Goal: Task Accomplishment & Management: Complete application form

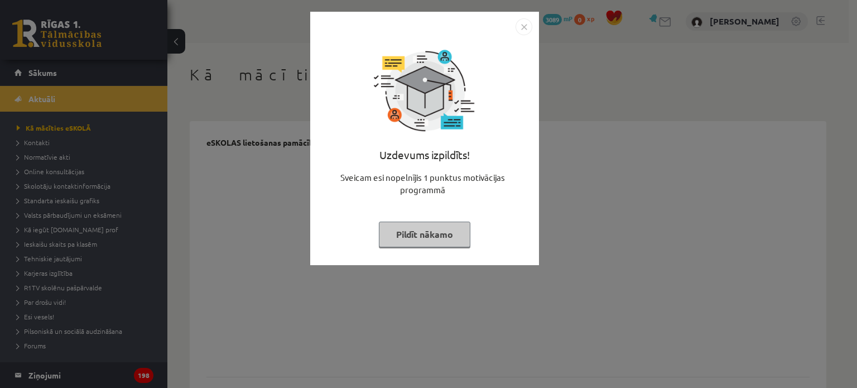
click at [413, 244] on button "Pildīt nākamo" at bounding box center [425, 235] width 92 height 26
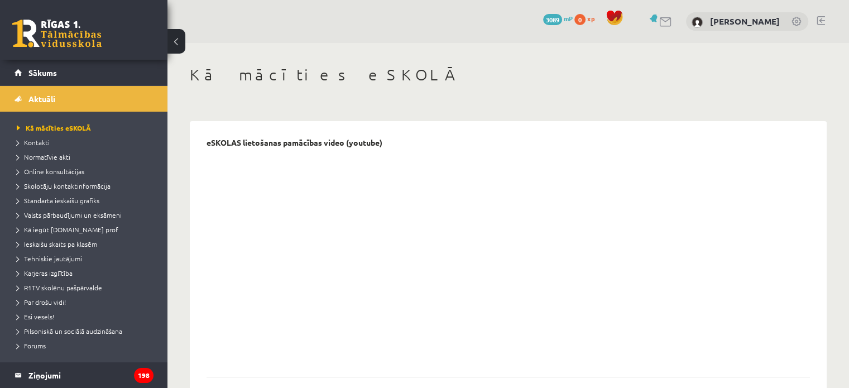
scroll to position [140, 0]
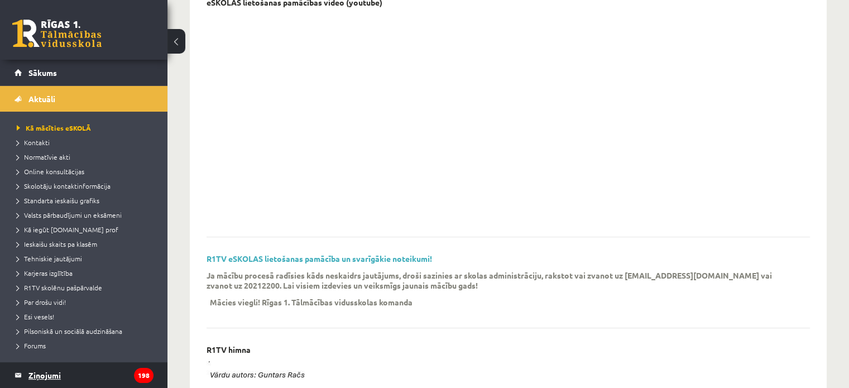
click at [112, 367] on legend "Ziņojumi 198" at bounding box center [90, 375] width 125 height 26
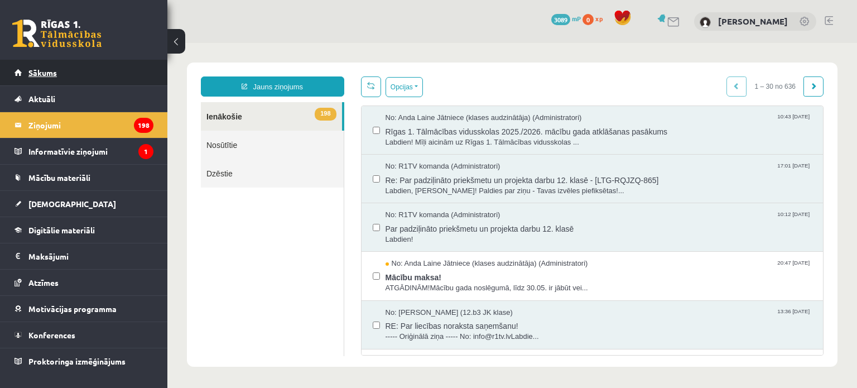
click at [40, 73] on span "Sākums" at bounding box center [42, 73] width 28 height 10
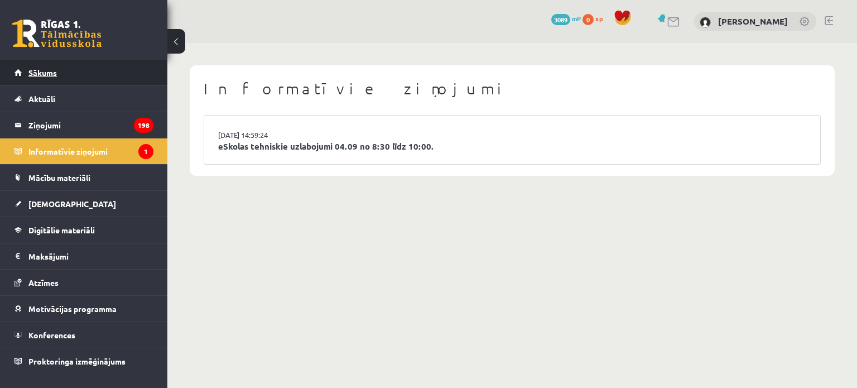
click at [68, 70] on link "Sākums" at bounding box center [84, 73] width 139 height 26
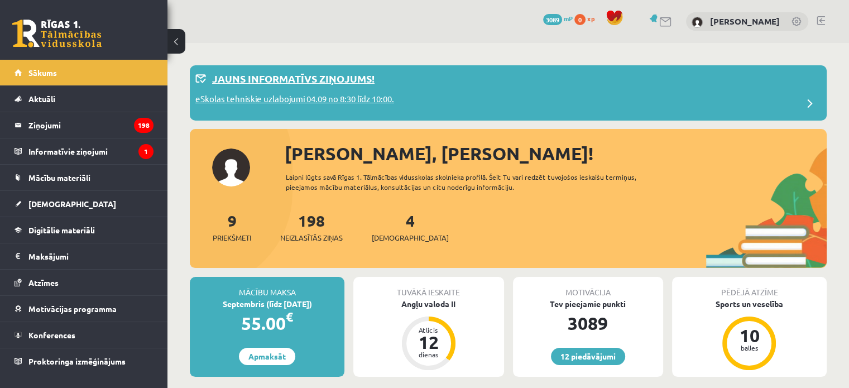
click at [293, 98] on p "eSkolas tehniskie uzlabojumi 04.09 no 8:30 līdz 10:00." at bounding box center [294, 101] width 199 height 16
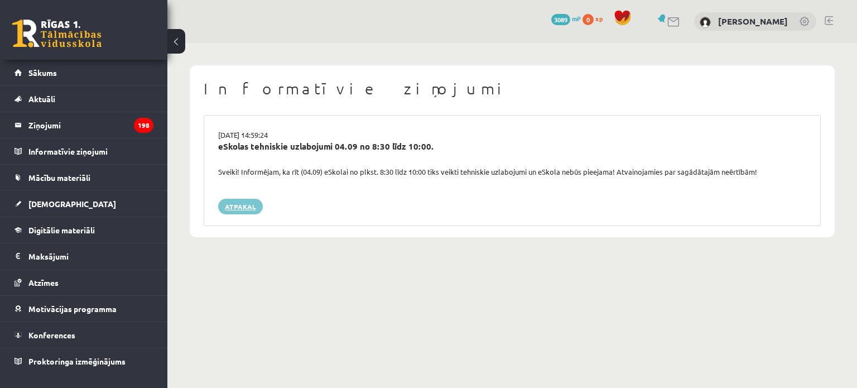
click at [227, 205] on link "Atpakaļ" at bounding box center [240, 207] width 45 height 16
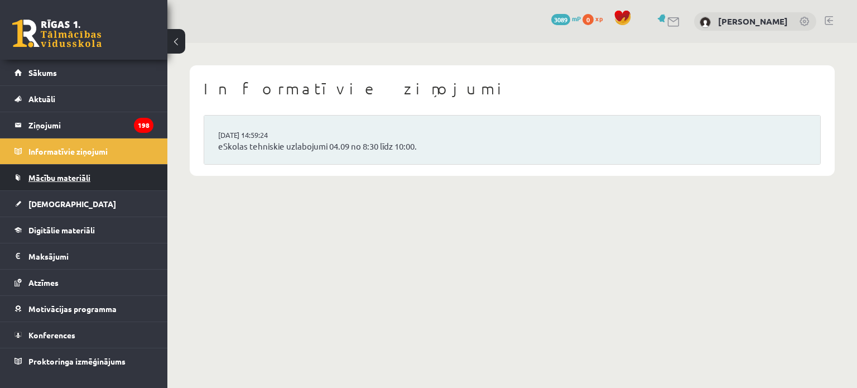
click at [49, 189] on link "Mācību materiāli" at bounding box center [84, 178] width 139 height 26
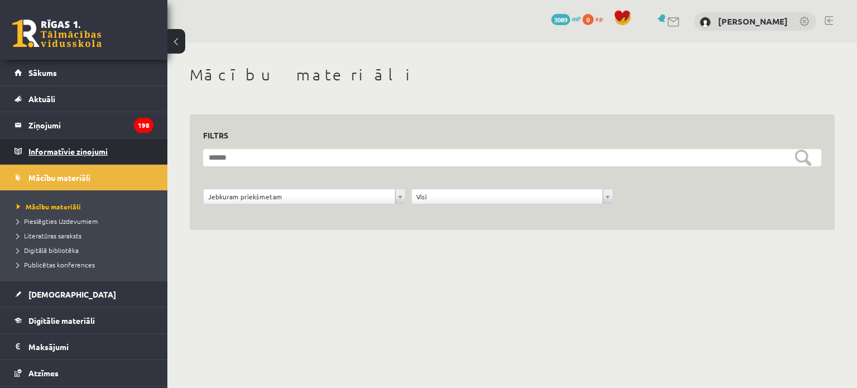
click at [76, 146] on legend "Informatīvie ziņojumi 0" at bounding box center [90, 151] width 125 height 26
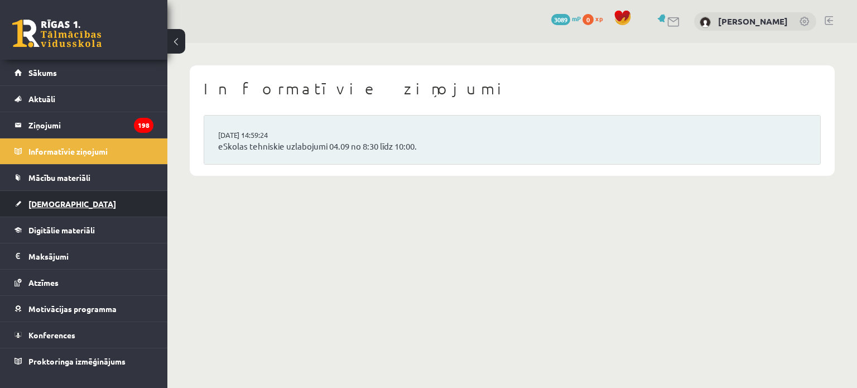
click at [65, 209] on link "[DEMOGRAPHIC_DATA]" at bounding box center [84, 204] width 139 height 26
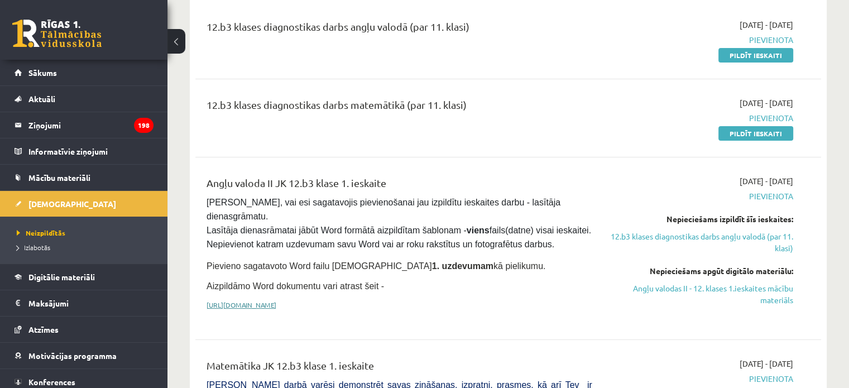
scroll to position [145, 0]
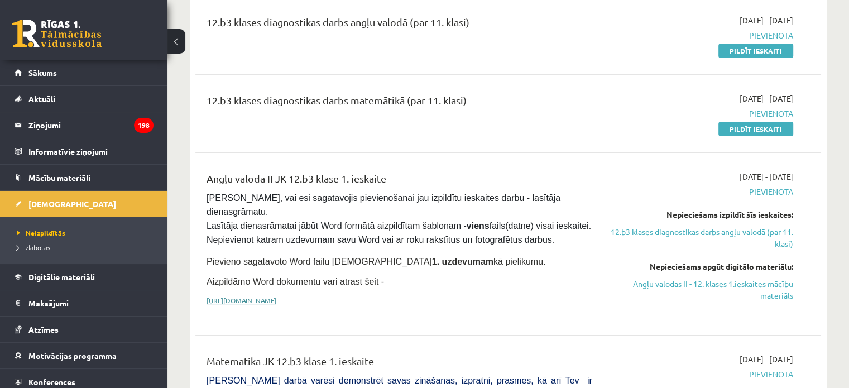
click at [266, 296] on link "https://drive.google.com/drive/folders/1IHE_ip15KOAbO2Se1NDGwZ2e__vlzPUf?usp=sh…" at bounding box center [242, 300] width 70 height 9
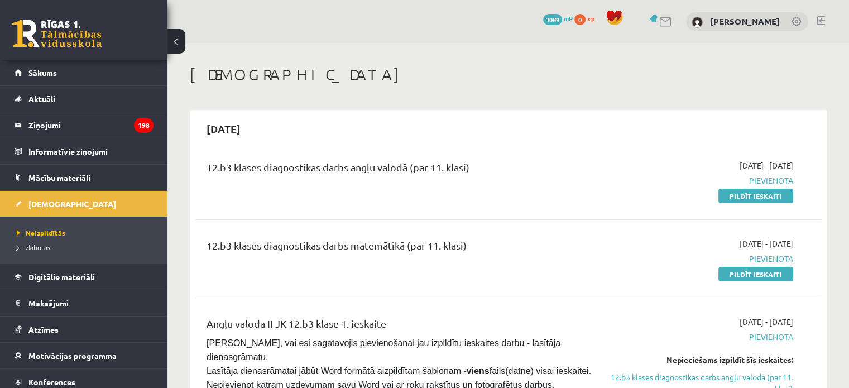
scroll to position [0, 0]
click at [762, 189] on link "Pildīt ieskaiti" at bounding box center [755, 196] width 75 height 15
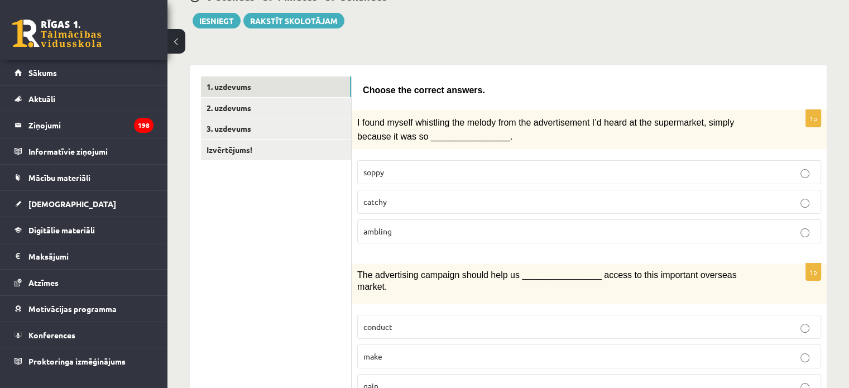
scroll to position [125, 0]
click at [389, 198] on p "catchy" at bounding box center [589, 201] width 452 height 12
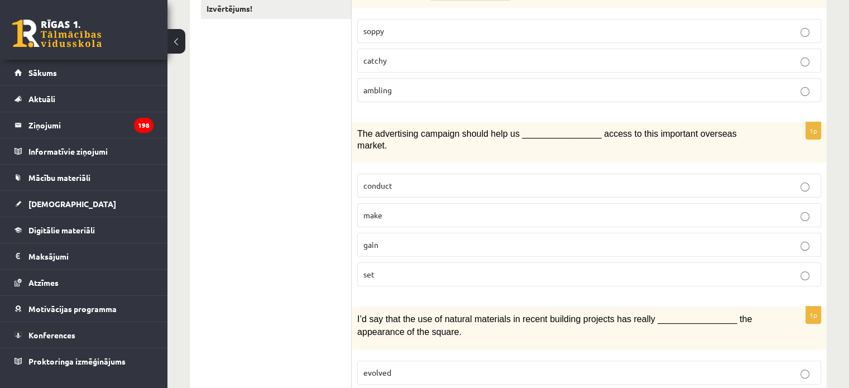
scroll to position [266, 0]
click at [391, 238] on p "gain" at bounding box center [589, 244] width 452 height 12
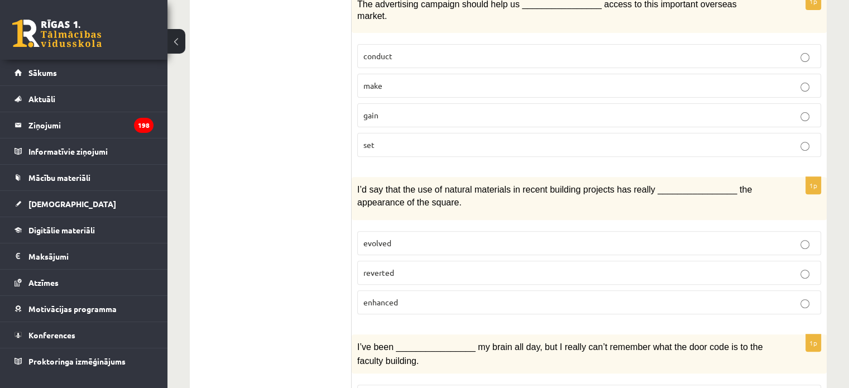
scroll to position [395, 0]
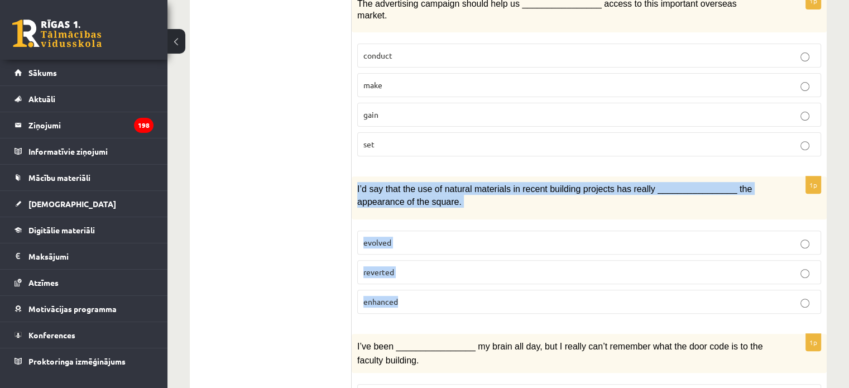
drag, startPoint x: 357, startPoint y: 169, endPoint x: 442, endPoint y: 291, distance: 148.0
click at [442, 291] on div "1p I’d say that the use of natural materials in recent building projects has re…" at bounding box center [589, 249] width 475 height 146
copy div "I’d say that the use of natural materials in recent building projects has reall…"
click at [445, 290] on label "enhanced" at bounding box center [589, 302] width 464 height 24
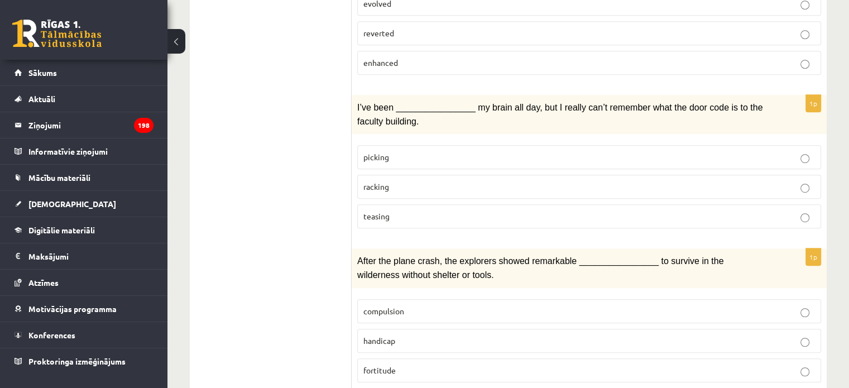
scroll to position [634, 0]
click at [403, 181] on p "racking" at bounding box center [589, 187] width 452 height 12
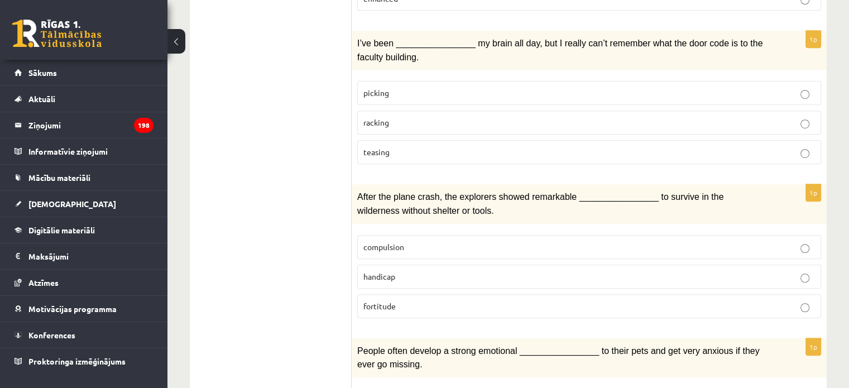
scroll to position [699, 0]
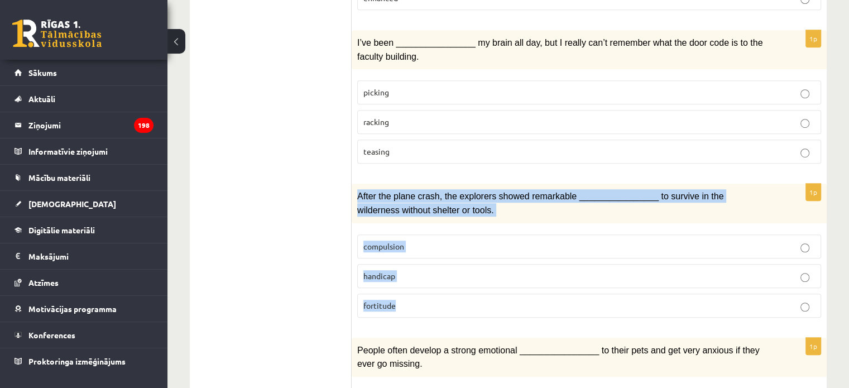
drag, startPoint x: 354, startPoint y: 169, endPoint x: 419, endPoint y: 270, distance: 119.5
click at [419, 270] on div "1p After the plane crash, the explorers showed remarkable ________________ to s…" at bounding box center [589, 255] width 475 height 142
copy div "After the plane crash, the explorers showed remarkable ________________ to surv…"
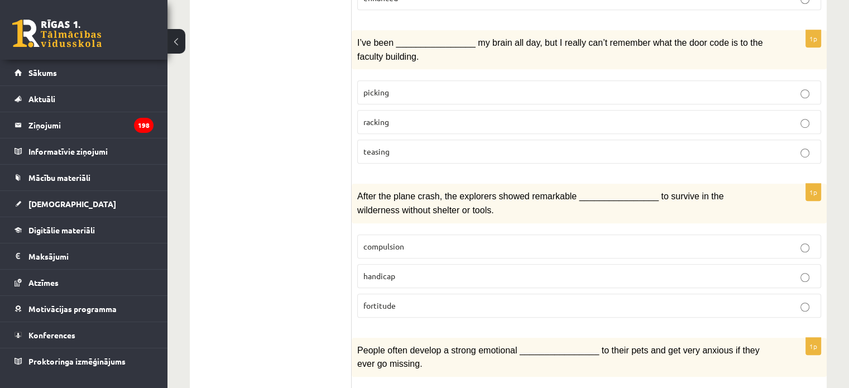
click at [368, 300] on span "fortitude" at bounding box center [379, 305] width 32 height 10
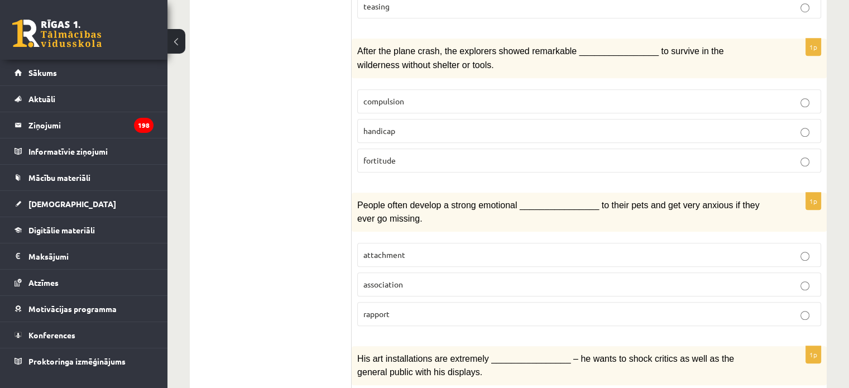
scroll to position [846, 0]
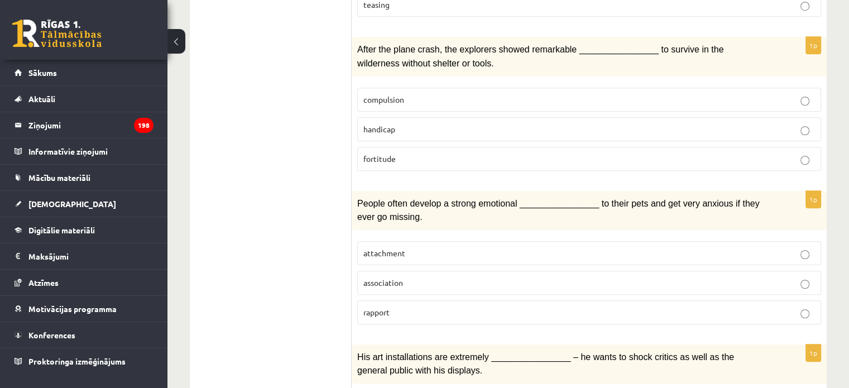
click at [397, 248] on span "attachment" at bounding box center [384, 253] width 42 height 10
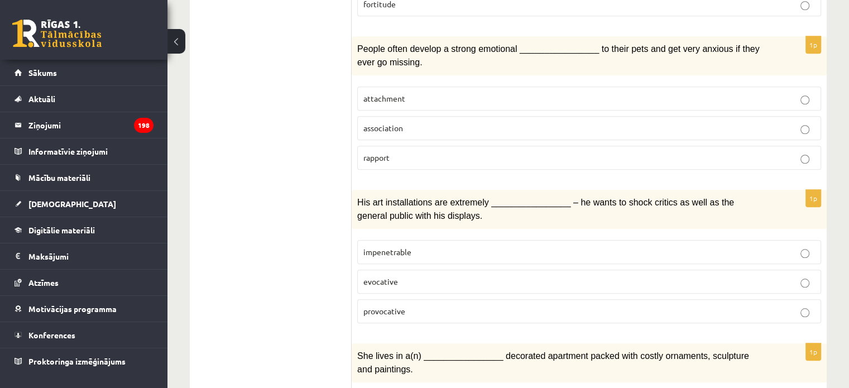
scroll to position [1000, 0]
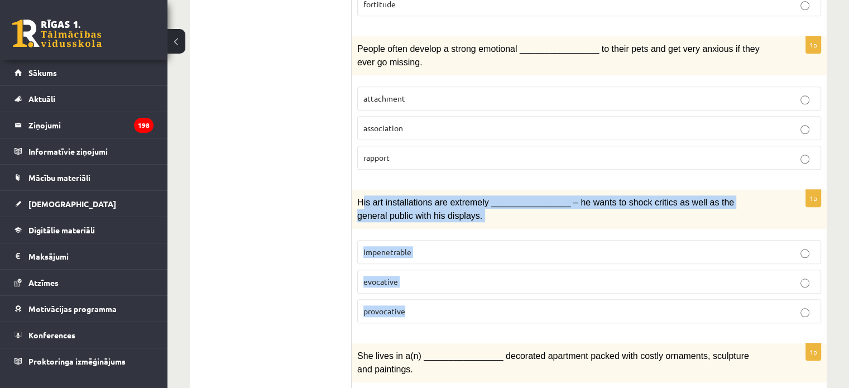
drag, startPoint x: 360, startPoint y: 176, endPoint x: 438, endPoint y: 287, distance: 135.1
click at [438, 287] on div "1p His art installations are extremely ________________ – he wants to shock cri…" at bounding box center [589, 261] width 475 height 142
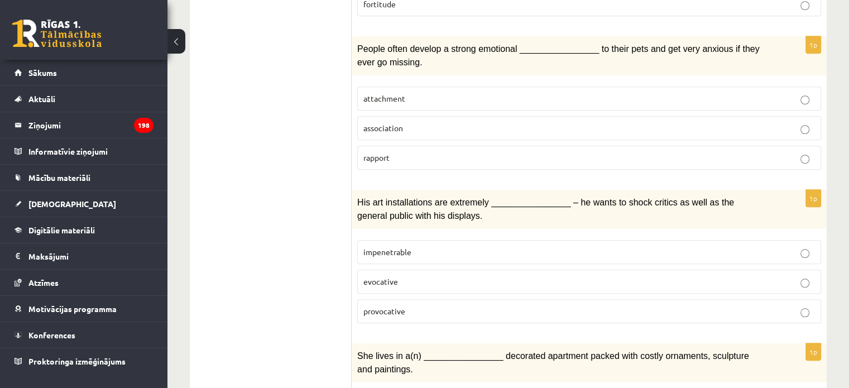
click at [310, 240] on ul "1. uzdevums 2. uzdevums 3. uzdevums Izvērtējums!" at bounding box center [276, 165] width 151 height 1930
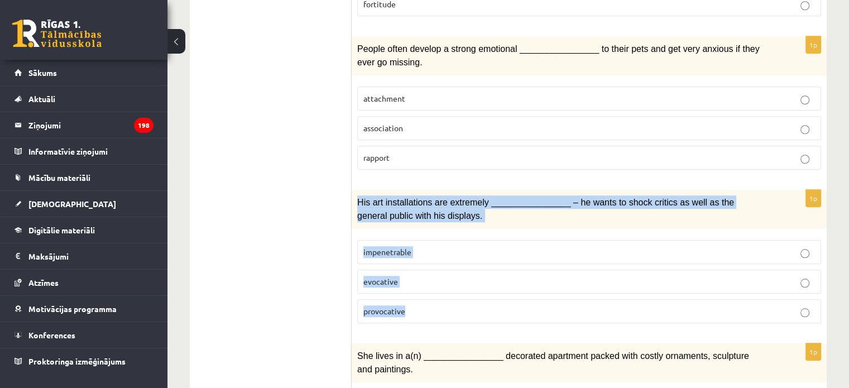
drag, startPoint x: 354, startPoint y: 174, endPoint x: 437, endPoint y: 284, distance: 137.1
click at [437, 284] on div "1p His art installations are extremely ________________ – he wants to shock cri…" at bounding box center [589, 261] width 475 height 142
copy div "His art installations are extremely ________________ – he wants to shock critic…"
click at [415, 305] on p "provocative" at bounding box center [589, 311] width 452 height 12
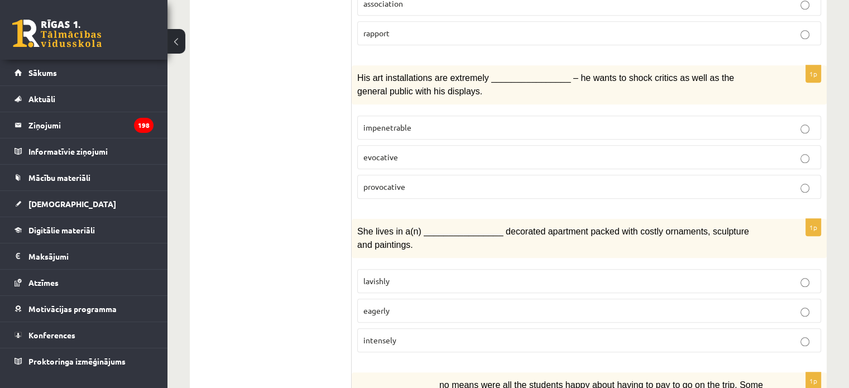
scroll to position [1125, 0]
click at [427, 275] on p "lavishly" at bounding box center [589, 281] width 452 height 12
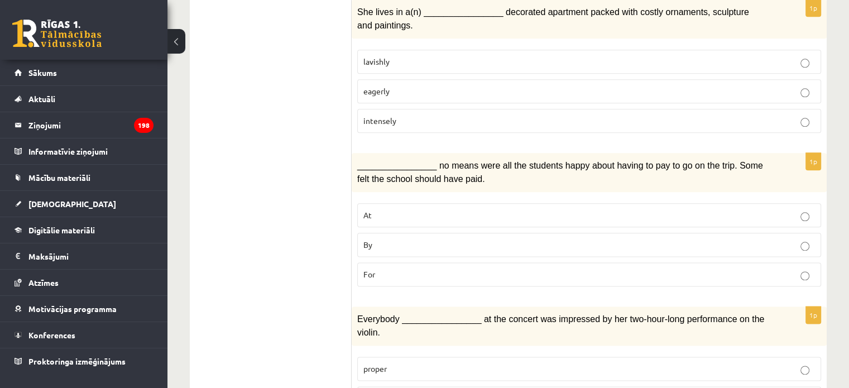
scroll to position [1345, 0]
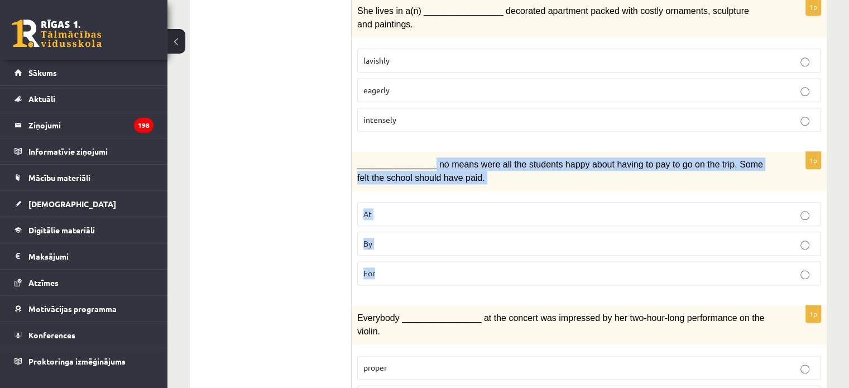
drag, startPoint x: 428, startPoint y: 132, endPoint x: 475, endPoint y: 241, distance: 118.0
click at [475, 241] on div "1p ________________ no means were all the students happy about having to pay to…" at bounding box center [589, 223] width 475 height 142
copy div "no means were all the students happy about having to pay to go on the trip. Som…"
click at [409, 238] on p "By" at bounding box center [589, 244] width 452 height 12
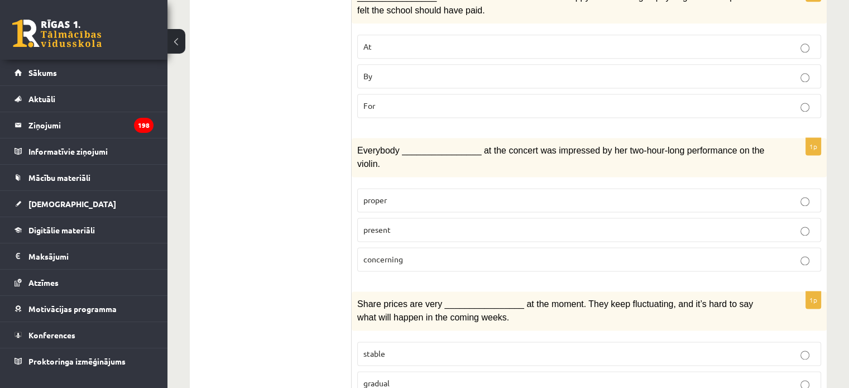
scroll to position [1513, 0]
click at [393, 223] on p "present" at bounding box center [589, 229] width 452 height 12
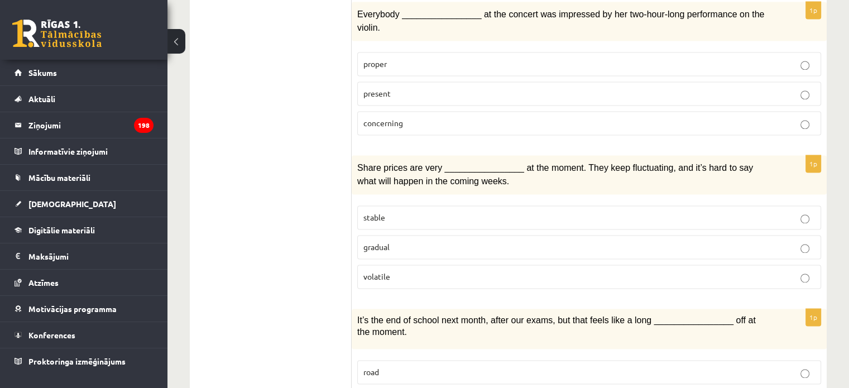
scroll to position [1646, 0]
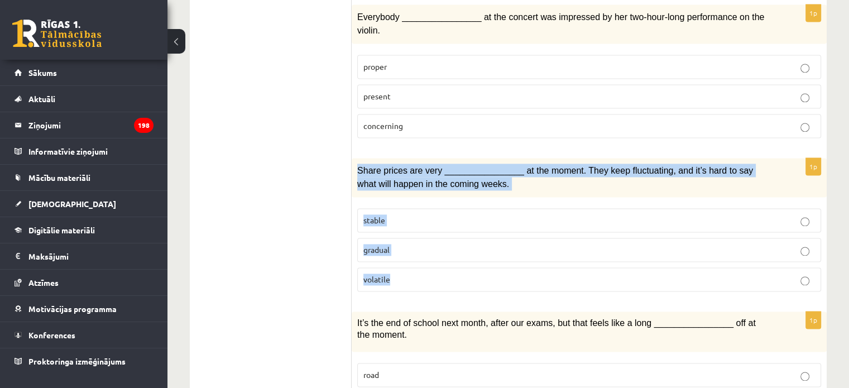
drag, startPoint x: 354, startPoint y: 119, endPoint x: 429, endPoint y: 227, distance: 130.8
click at [429, 227] on div "1p Share prices are very ________________ at the moment. They keep fluctuating,…" at bounding box center [589, 229] width 475 height 142
copy div "Share prices are very ________________ at the moment. They keep fluctuating, an…"
click at [403, 274] on p "volatile" at bounding box center [589, 280] width 452 height 12
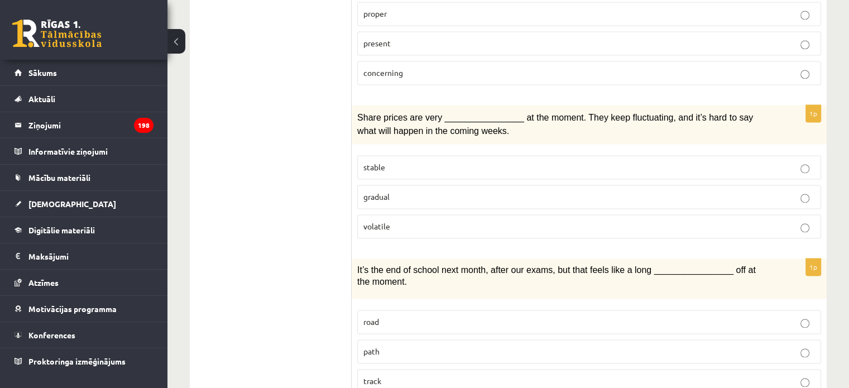
scroll to position [1722, 0]
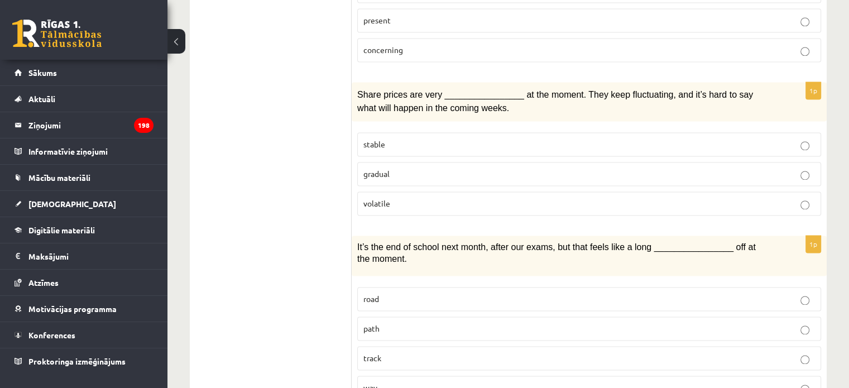
click at [388, 382] on p "way" at bounding box center [589, 388] width 452 height 12
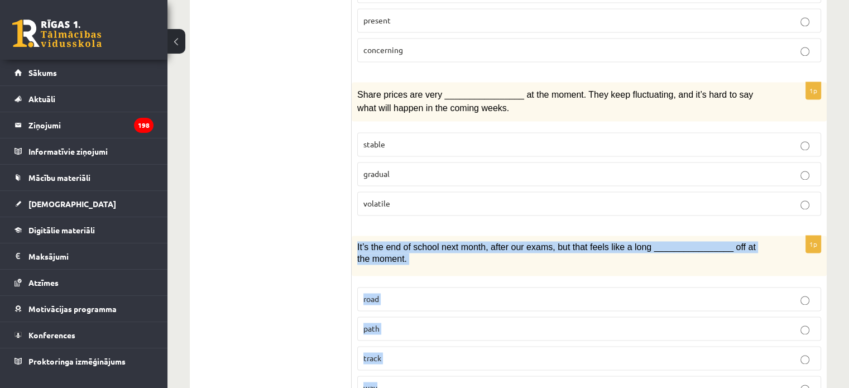
drag, startPoint x: 353, startPoint y: 191, endPoint x: 435, endPoint y: 363, distance: 191.3
copy div "It’s the end of school next month, after our exams, but that feels like a long …"
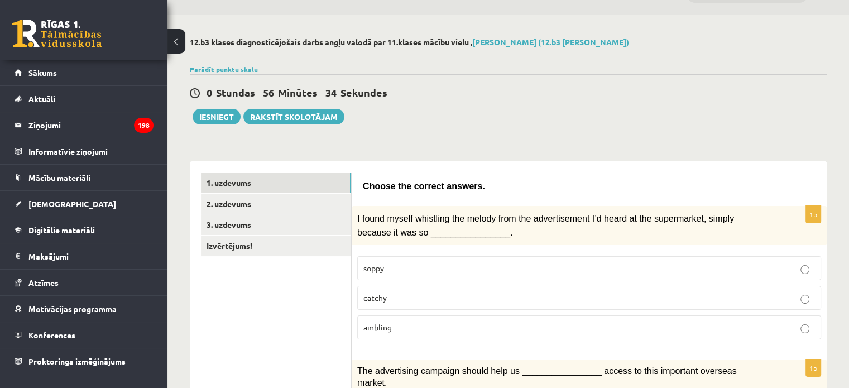
scroll to position [0, 0]
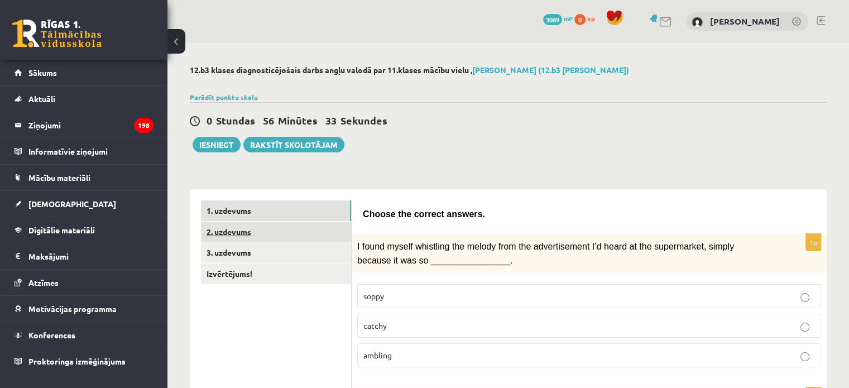
click at [245, 232] on link "2. uzdevums" at bounding box center [276, 232] width 150 height 21
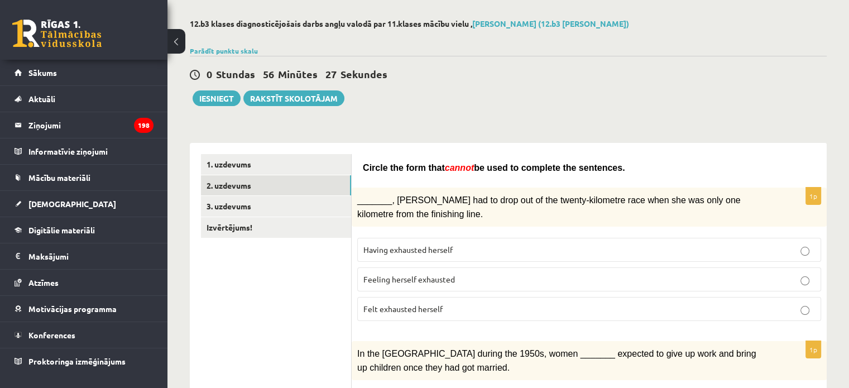
scroll to position [47, 0]
click at [260, 159] on link "1. uzdevums" at bounding box center [276, 164] width 150 height 21
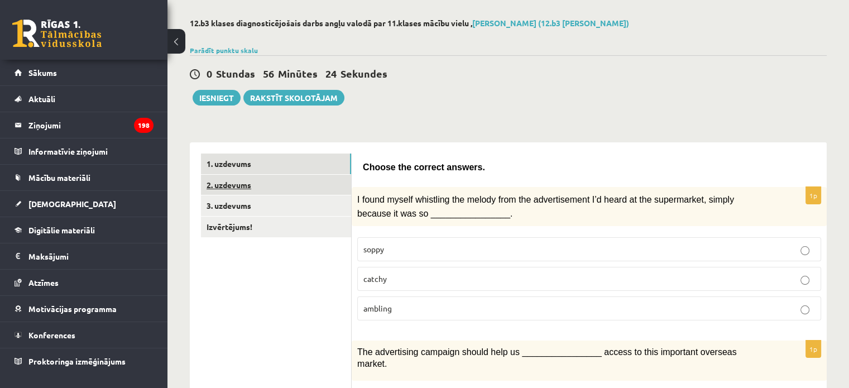
click at [240, 185] on link "2. uzdevums" at bounding box center [276, 185] width 150 height 21
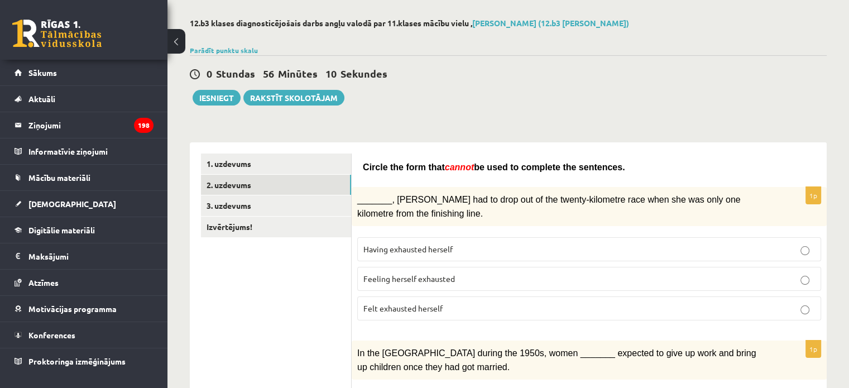
click at [375, 305] on span "Felt exhausted herself" at bounding box center [402, 308] width 79 height 10
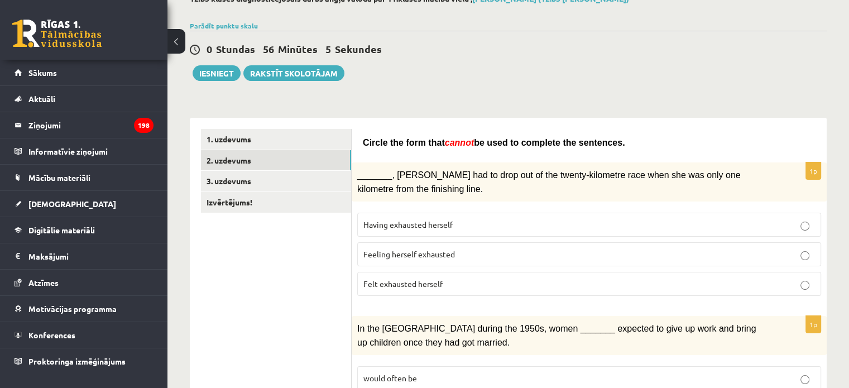
scroll to position [73, 0]
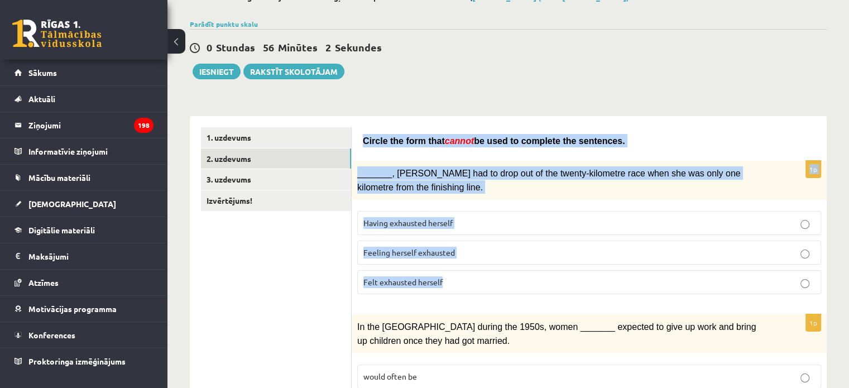
drag, startPoint x: 359, startPoint y: 135, endPoint x: 472, endPoint y: 291, distance: 193.1
copy form "Circle the form that cannot be used to complete the sentences. 1p _______, Judy…"
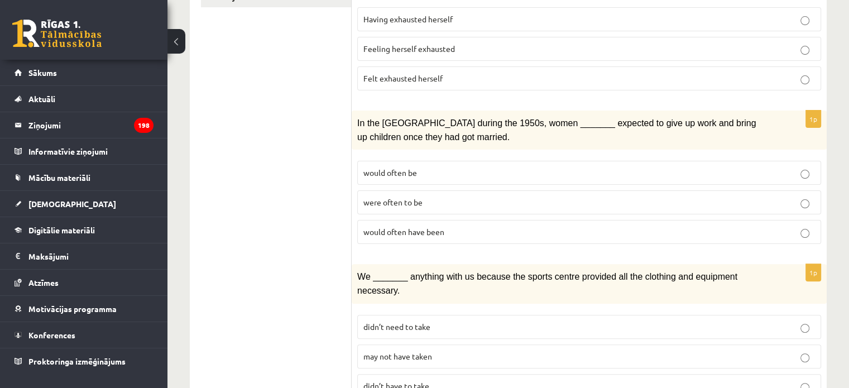
scroll to position [276, 0]
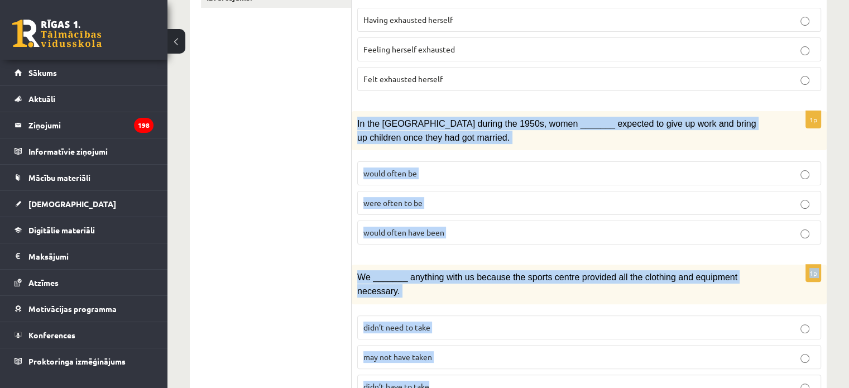
drag, startPoint x: 356, startPoint y: 113, endPoint x: 469, endPoint y: 354, distance: 266.5
copy form "In the USA during the 1950s, women _______ expected to give up work and bring u…"
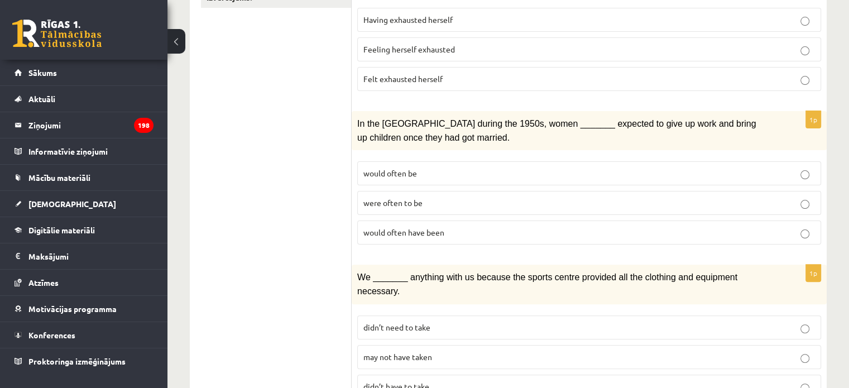
click at [438, 229] on span "would often have been" at bounding box center [403, 232] width 81 height 10
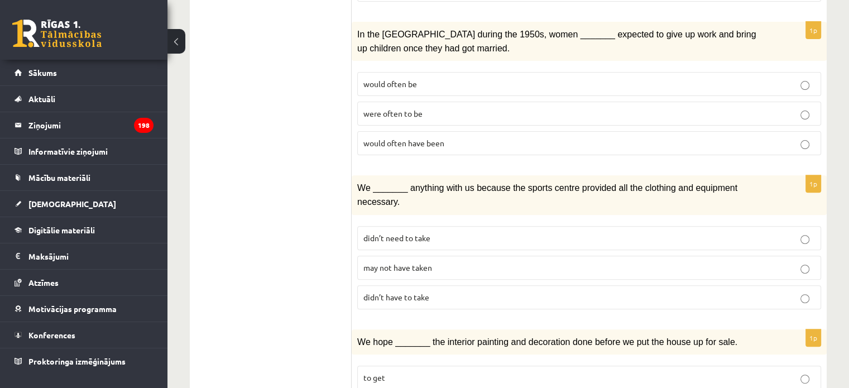
scroll to position [368, 0]
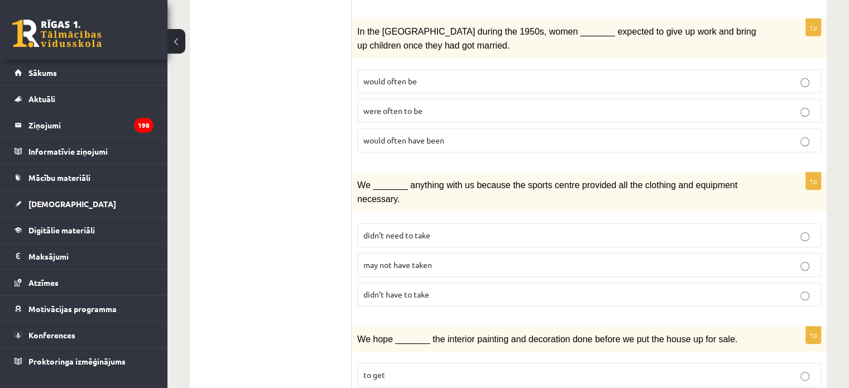
click at [403, 253] on label "may not have taken" at bounding box center [589, 265] width 464 height 24
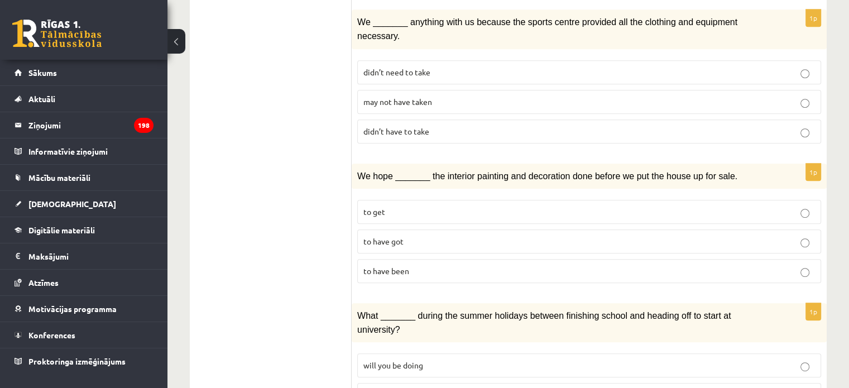
scroll to position [534, 0]
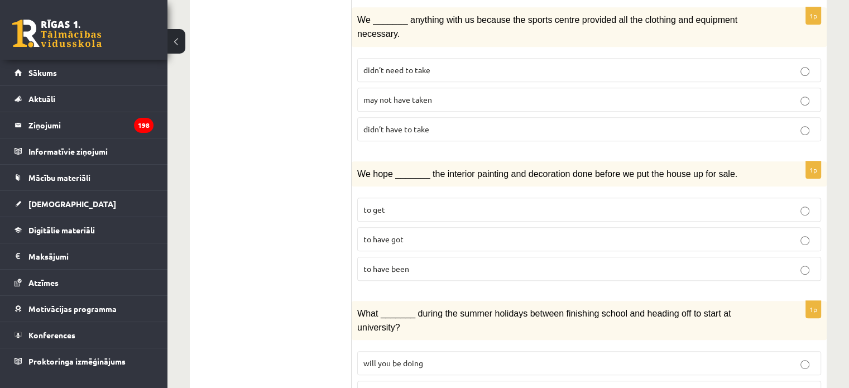
click at [395, 263] on p "to have been" at bounding box center [589, 269] width 452 height 12
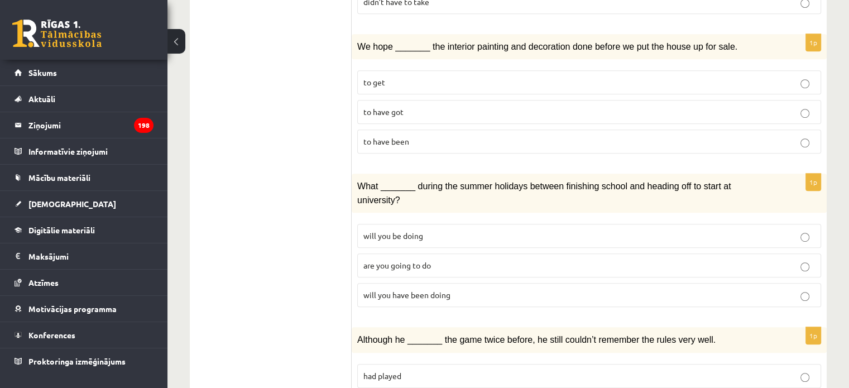
scroll to position [661, 0]
click at [411, 289] on p "will you have been doing" at bounding box center [589, 295] width 452 height 12
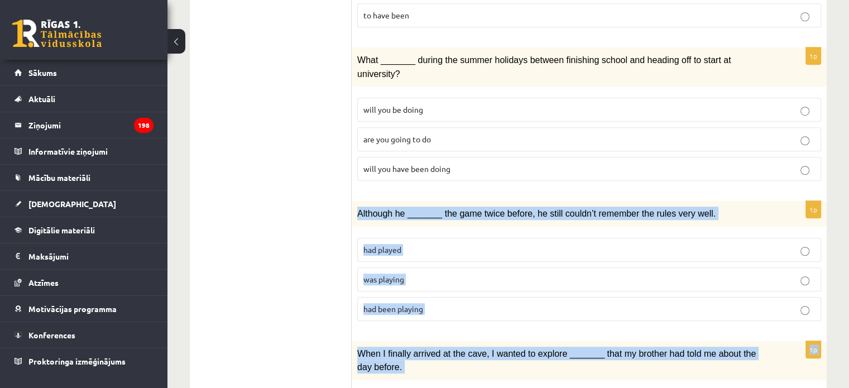
scroll to position [857, 0]
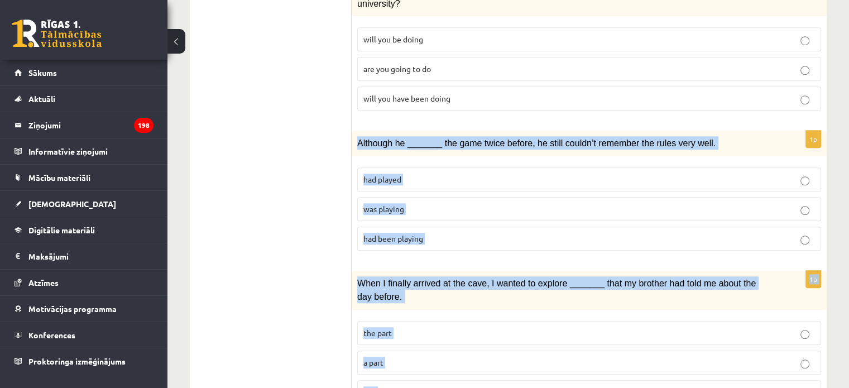
drag, startPoint x: 353, startPoint y: 196, endPoint x: 425, endPoint y: 361, distance: 180.3
click at [425, 361] on form "Circle the form that cannot be used to complete the sentences. 1p _______, Judy…" at bounding box center [589, 108] width 453 height 1531
copy form "Although he _______ the game twice before, he still couldn’t remember the rules…"
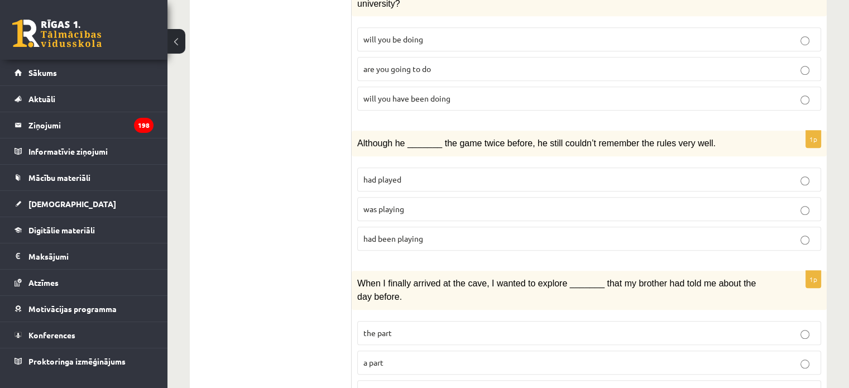
click at [307, 240] on ul "1. uzdevums 2. uzdevums 3. uzdevums Izvērtējums!" at bounding box center [276, 108] width 151 height 1531
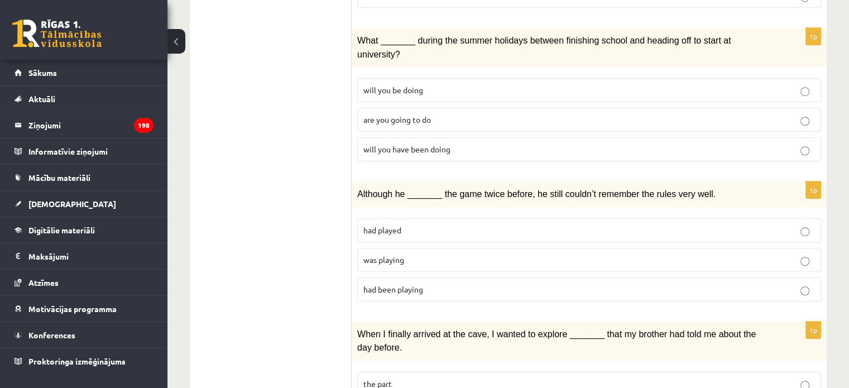
scroll to position [813, 0]
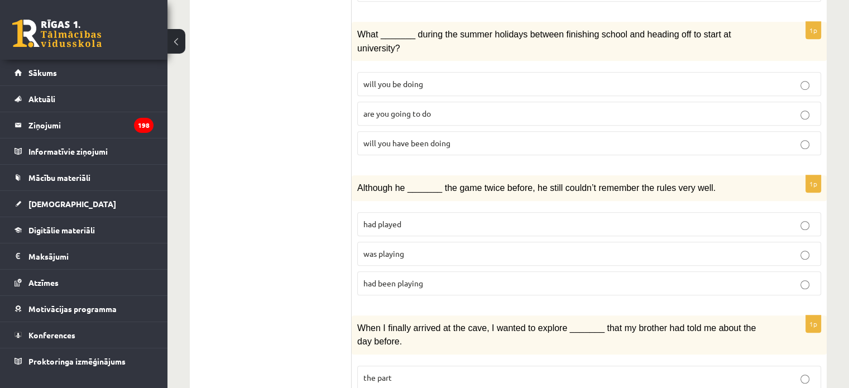
click at [408, 248] on p "was playing" at bounding box center [589, 254] width 452 height 12
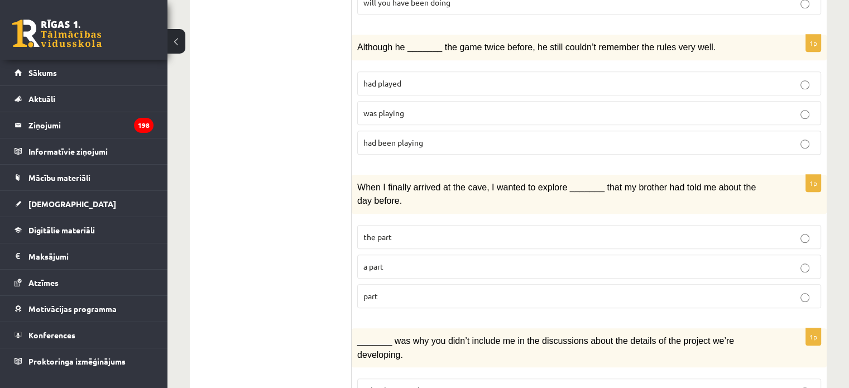
scroll to position [955, 0]
click at [375, 290] on span "part" at bounding box center [370, 295] width 15 height 10
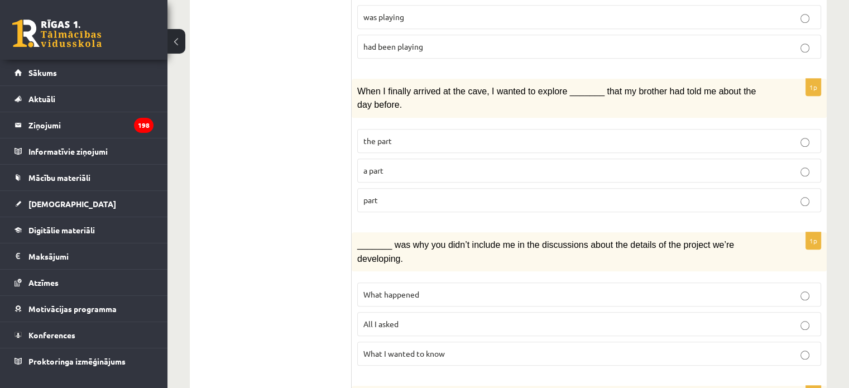
scroll to position [1050, 0]
click at [387, 289] on p "What happened" at bounding box center [589, 295] width 452 height 12
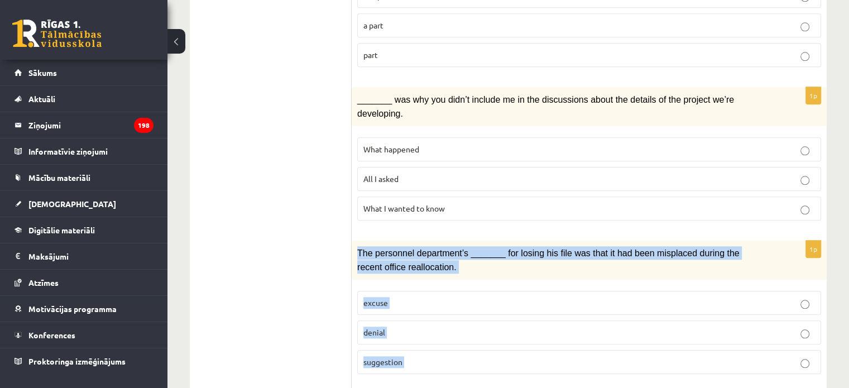
scroll to position [1311, 0]
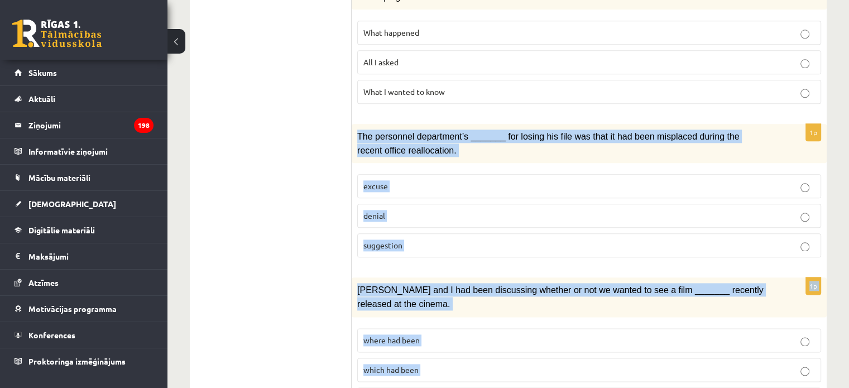
drag, startPoint x: 355, startPoint y: 190, endPoint x: 449, endPoint y: 330, distance: 168.5
copy form "The personnel department’s _______ for losing his file was that it had been mis…"
click at [427, 210] on p "denial" at bounding box center [589, 216] width 452 height 12
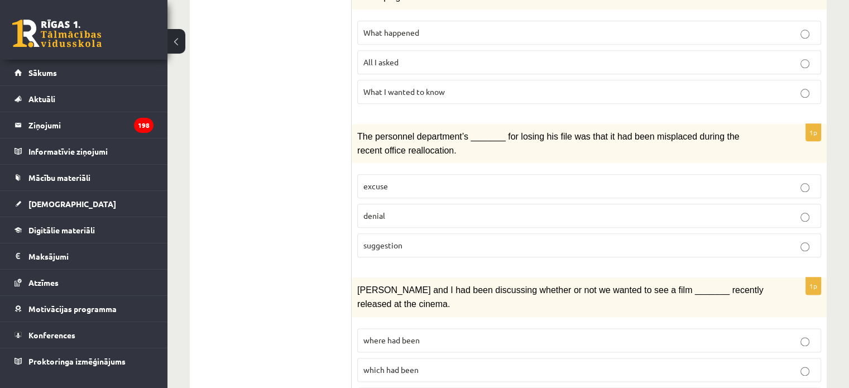
click at [433, 328] on label "where had been" at bounding box center [589, 340] width 464 height 24
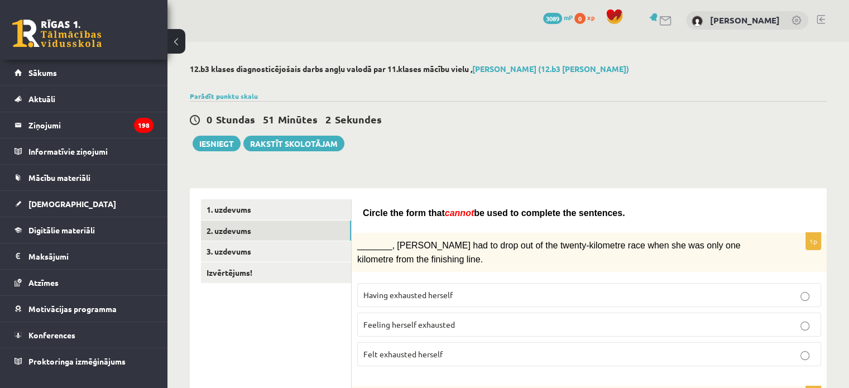
scroll to position [0, 0]
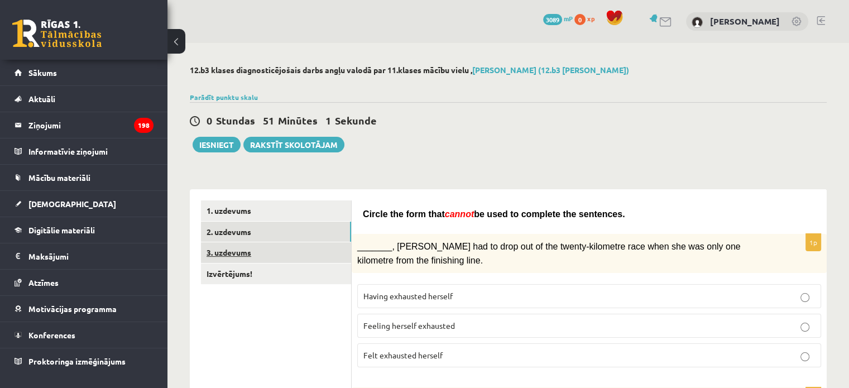
click at [238, 252] on link "3. uzdevums" at bounding box center [276, 252] width 150 height 21
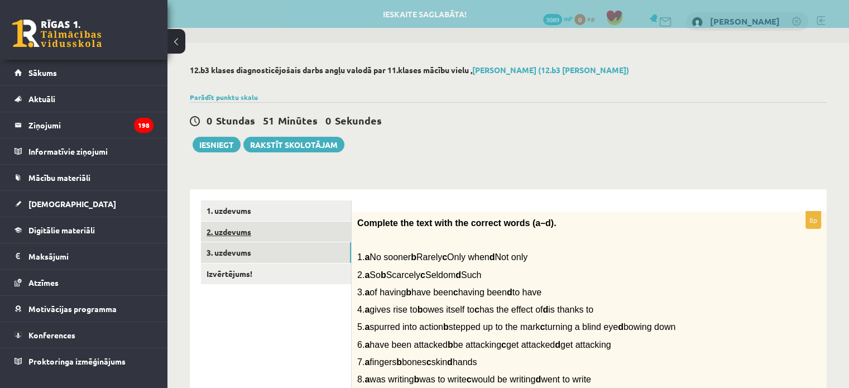
click at [252, 222] on link "2. uzdevums" at bounding box center [276, 232] width 150 height 21
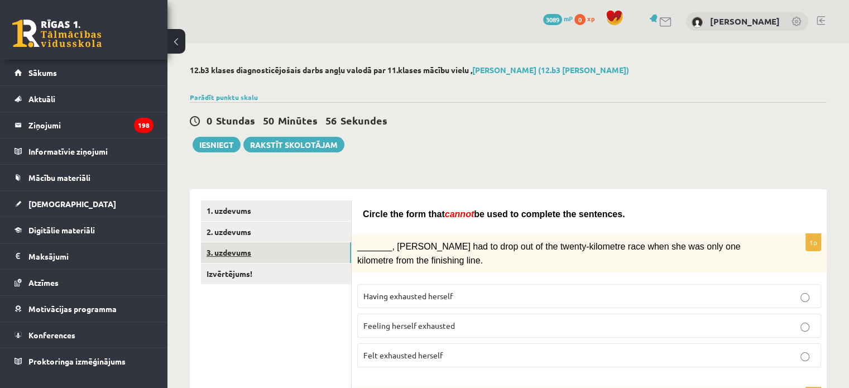
click at [246, 254] on link "3. uzdevums" at bounding box center [276, 252] width 150 height 21
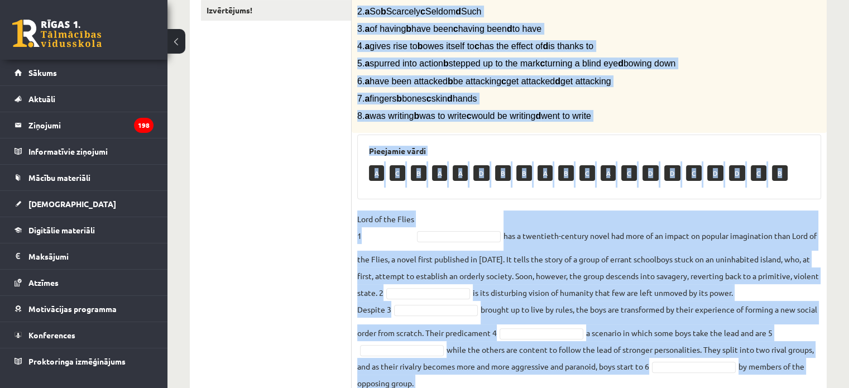
scroll to position [379, 0]
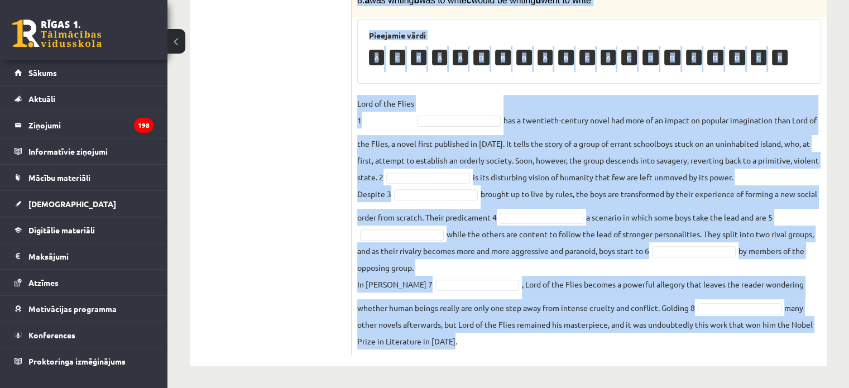
drag, startPoint x: 356, startPoint y: 55, endPoint x: 549, endPoint y: 358, distance: 359.4
click at [549, 358] on div "8p Complete the text with the correct words (a–d). 1. a No sooner b Rarely c On…" at bounding box center [589, 88] width 475 height 556
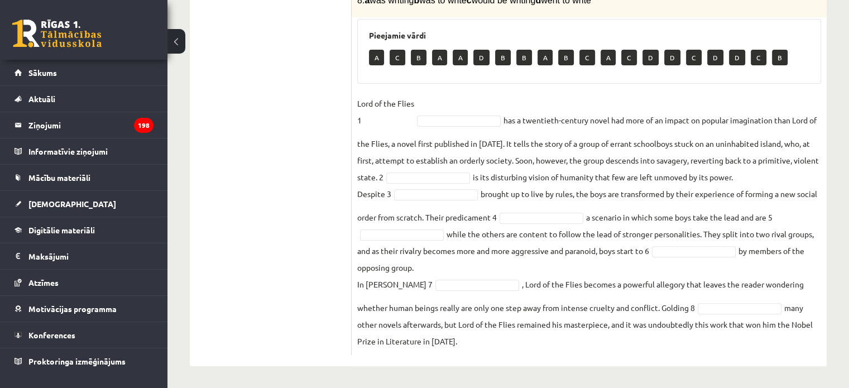
click at [317, 261] on ul "1. uzdevums 2. uzdevums 3. uzdevums Izvērtējums!" at bounding box center [276, 88] width 151 height 534
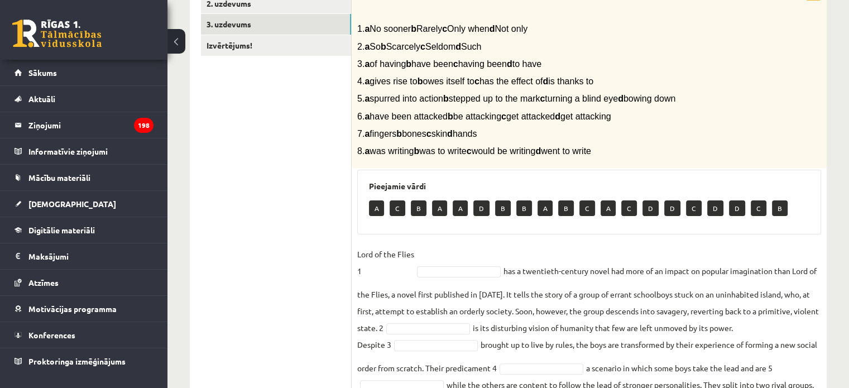
scroll to position [228, 0]
click at [447, 265] on fieldset "Lord of the Flies 1 has a twentieth-century novel had more of an impact on popu…" at bounding box center [589, 373] width 464 height 255
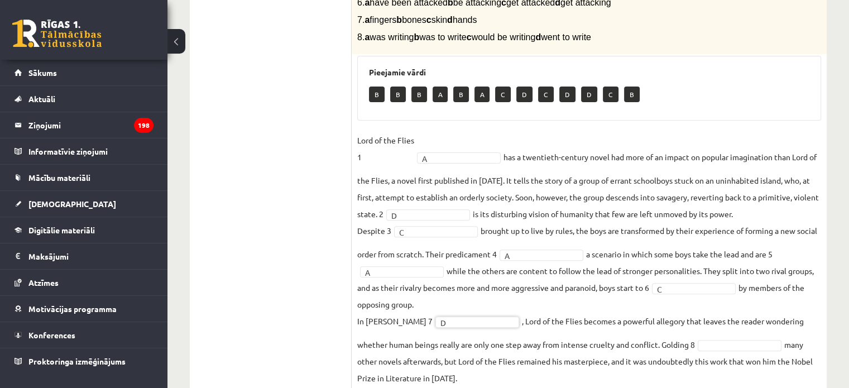
scroll to position [357, 0]
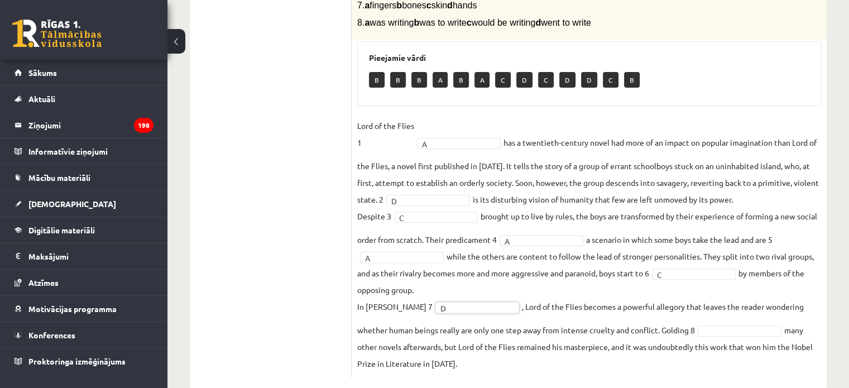
click at [715, 323] on fieldset "Lord of the Flies 1 A * has a twentieth-century novel had more of an impact on …" at bounding box center [589, 244] width 464 height 255
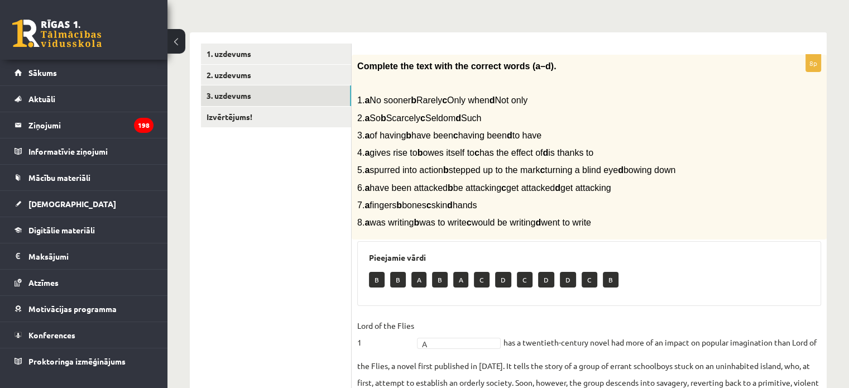
scroll to position [156, 0]
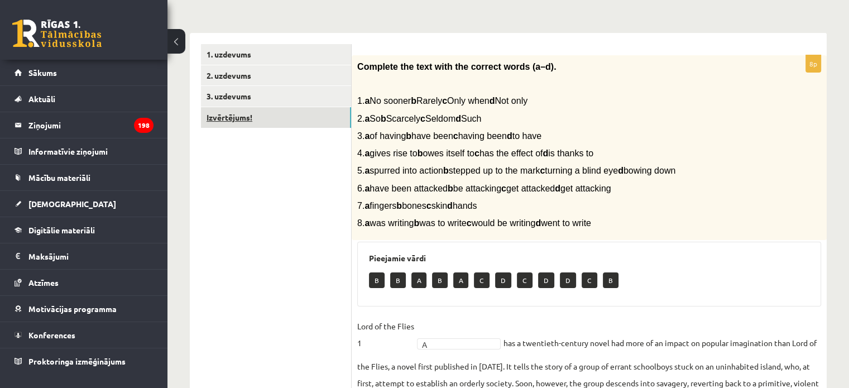
click at [260, 114] on link "Izvērtējums!" at bounding box center [276, 117] width 150 height 21
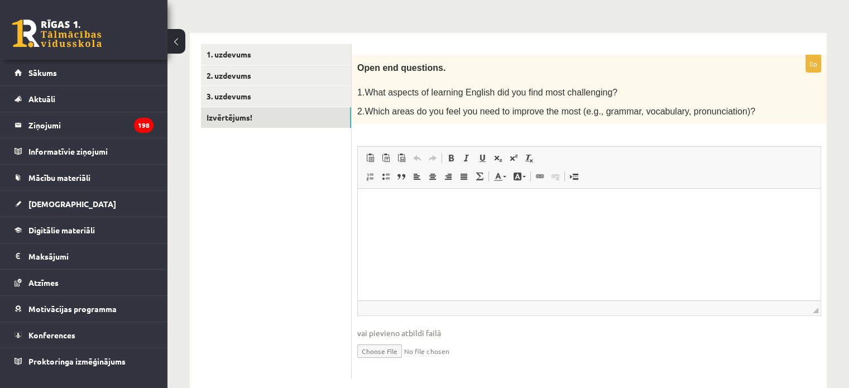
scroll to position [0, 0]
click at [414, 223] on html at bounding box center [589, 206] width 463 height 34
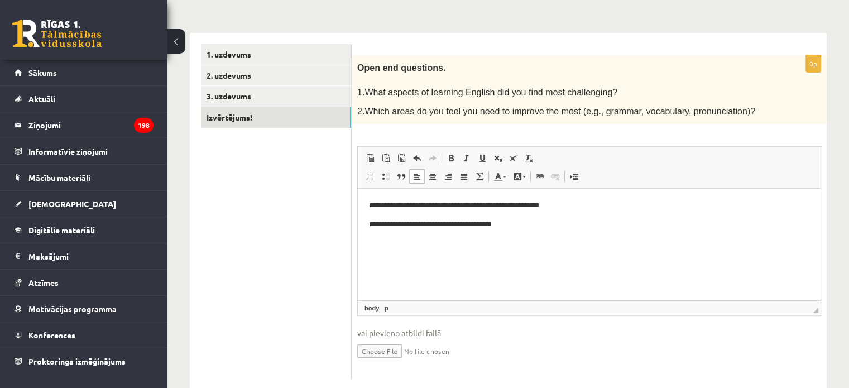
click at [398, 205] on p "**********" at bounding box center [589, 206] width 441 height 12
click at [555, 229] on p "**********" at bounding box center [589, 225] width 441 height 12
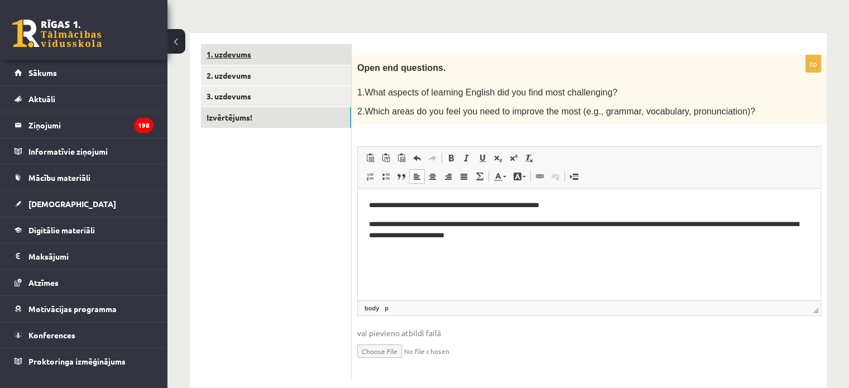
click at [228, 55] on link "1. uzdevums" at bounding box center [276, 54] width 150 height 21
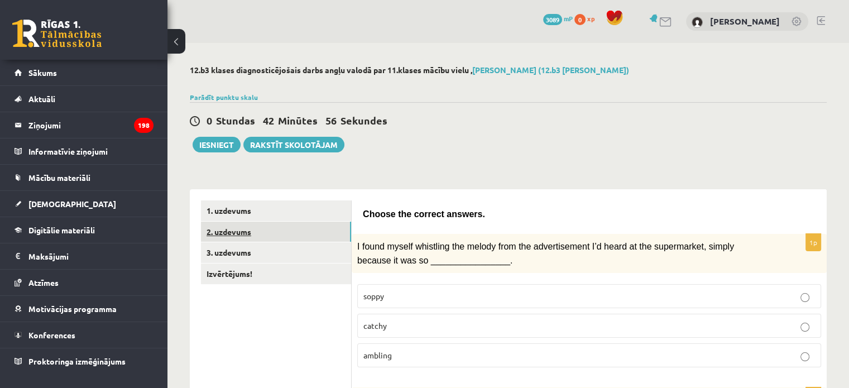
click at [230, 232] on link "2. uzdevums" at bounding box center [276, 232] width 150 height 21
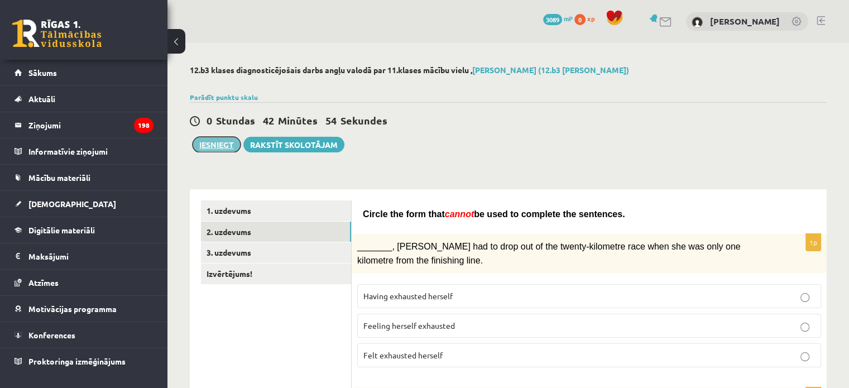
click at [217, 140] on button "Iesniegt" at bounding box center [217, 145] width 48 height 16
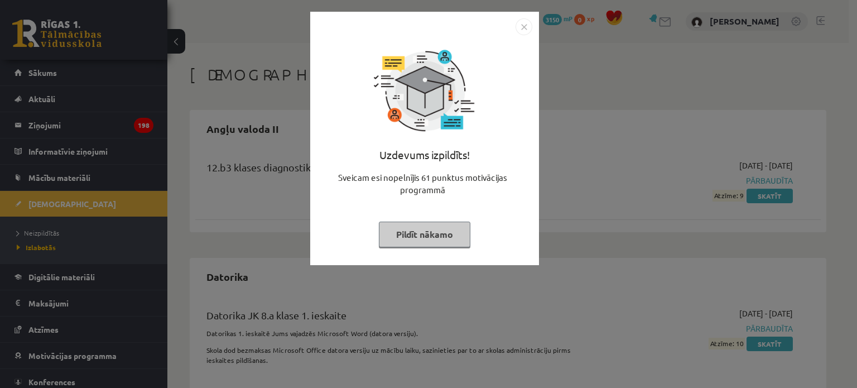
click at [399, 232] on button "Pildīt nākamo" at bounding box center [425, 235] width 92 height 26
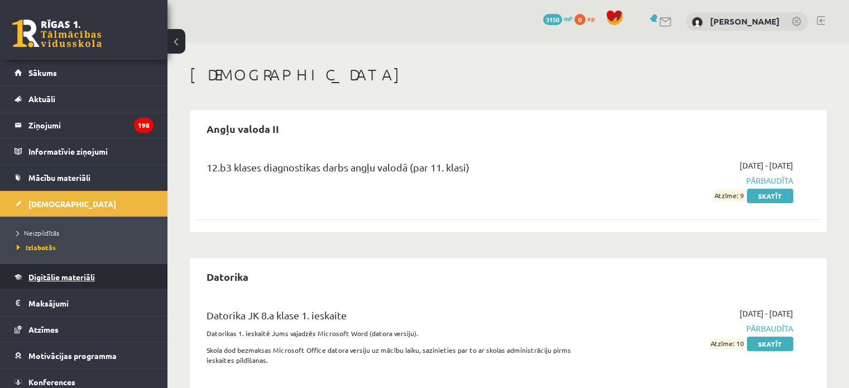
scroll to position [31, 0]
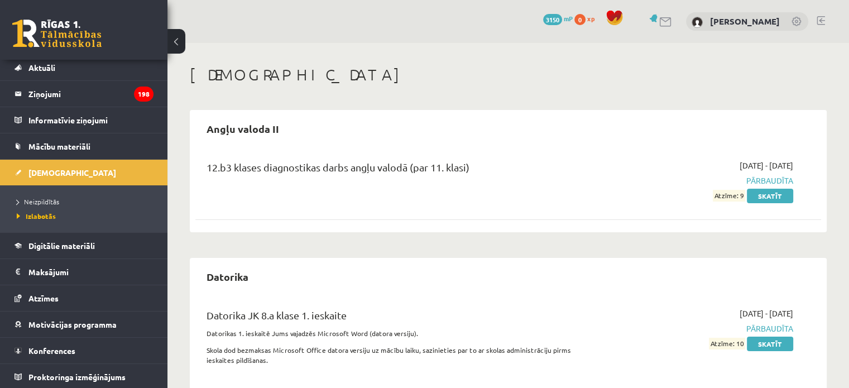
click at [766, 187] on div "2025-09-01 - 2025-09-15 Pārbaudīta Atzīme: 9 Skatīt" at bounding box center [701, 181] width 201 height 42
click at [766, 195] on link "Skatīt" at bounding box center [770, 196] width 46 height 15
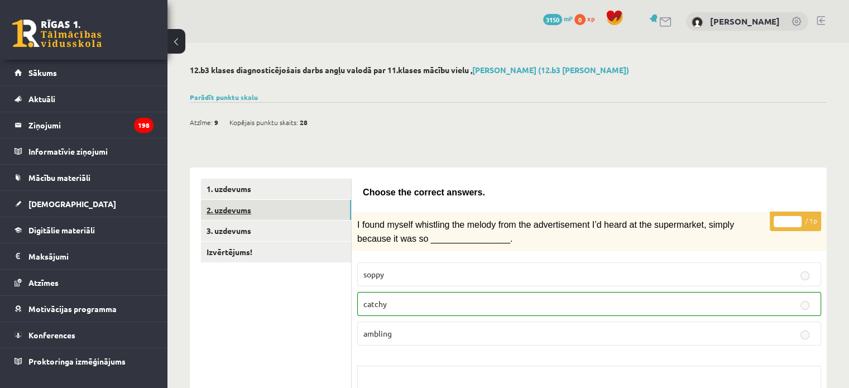
click at [222, 206] on link "2. uzdevums" at bounding box center [276, 210] width 150 height 21
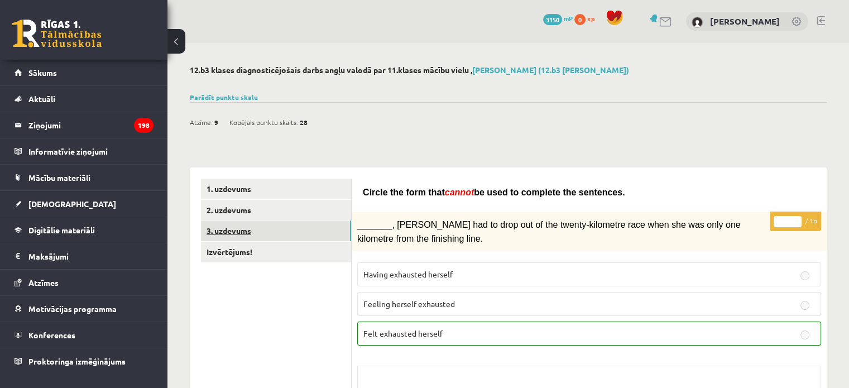
click at [223, 233] on link "3. uzdevums" at bounding box center [276, 231] width 150 height 21
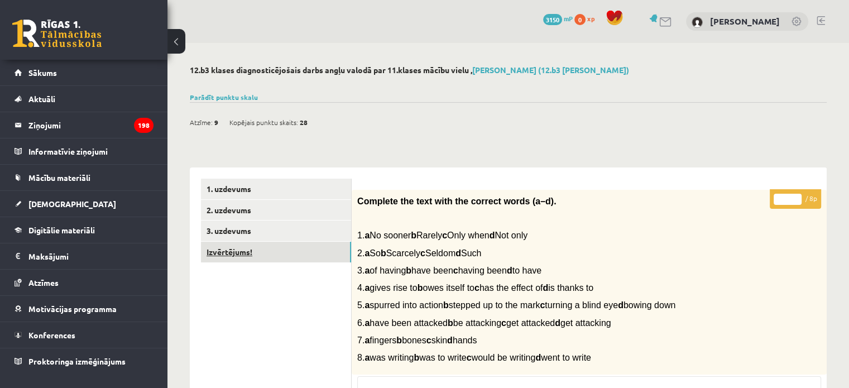
click at [241, 255] on link "Izvērtējums!" at bounding box center [276, 252] width 150 height 21
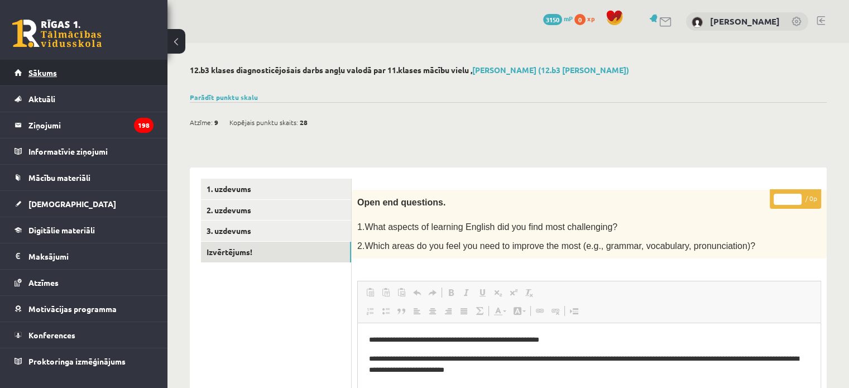
click at [60, 76] on link "Sākums" at bounding box center [84, 73] width 139 height 26
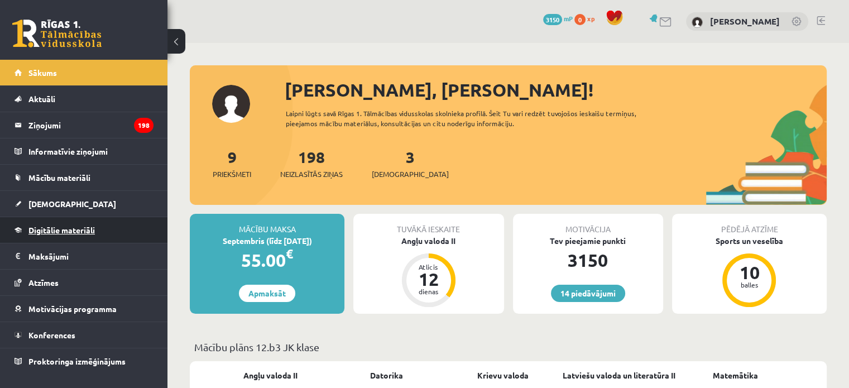
click at [71, 231] on span "Digitālie materiāli" at bounding box center [61, 230] width 66 height 10
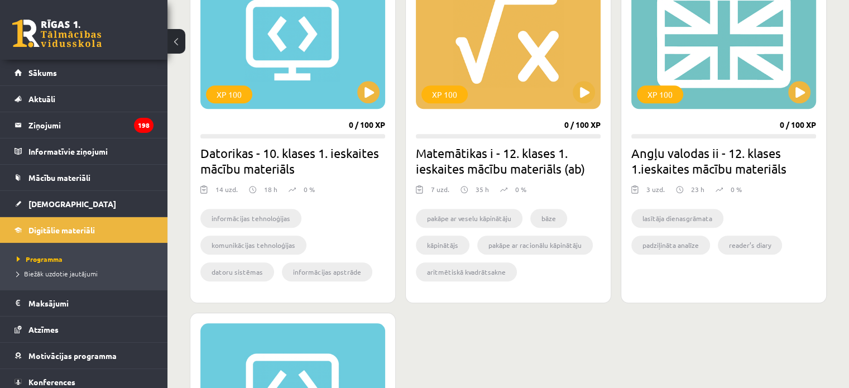
scroll to position [1013, 0]
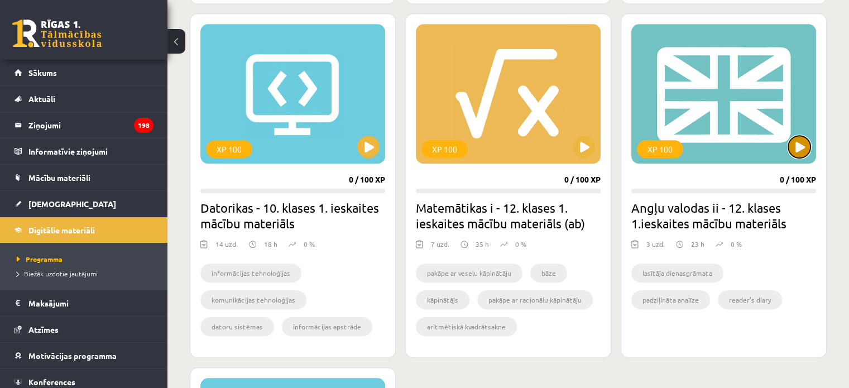
click at [800, 145] on button at bounding box center [799, 147] width 22 height 22
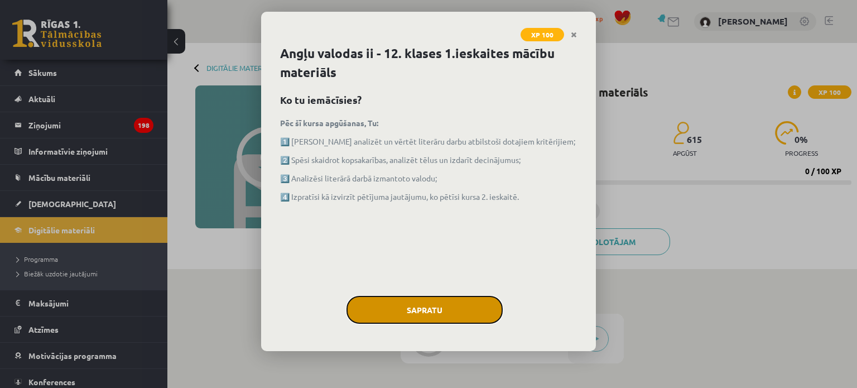
click at [455, 306] on button "Sapratu" at bounding box center [425, 310] width 156 height 28
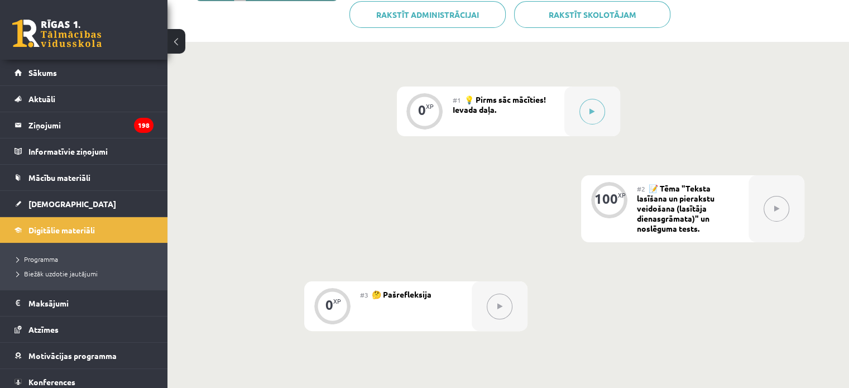
scroll to position [227, 0]
click at [40, 67] on link "Sākums" at bounding box center [84, 73] width 139 height 26
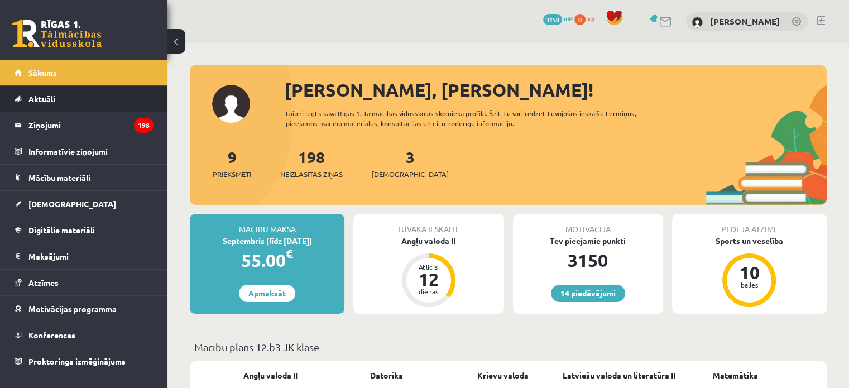
click at [96, 96] on link "Aktuāli" at bounding box center [84, 99] width 139 height 26
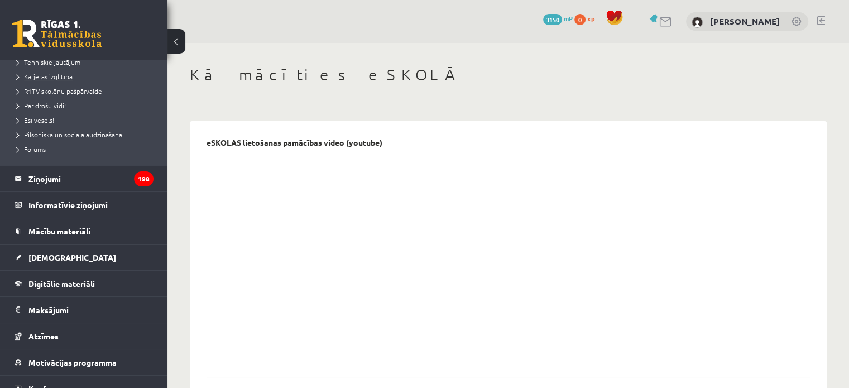
scroll to position [234, 0]
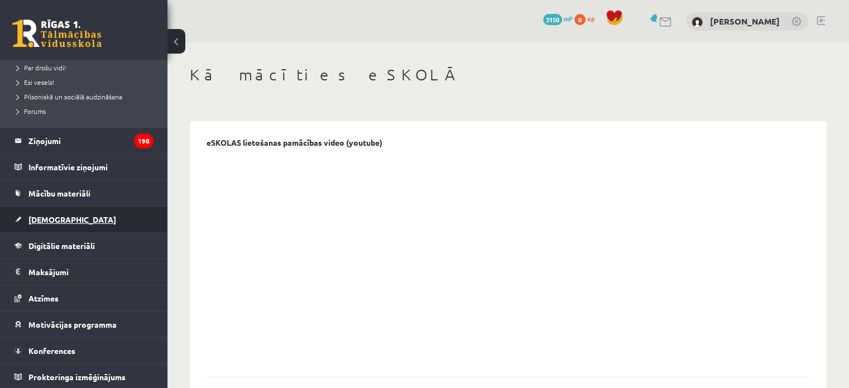
click at [58, 217] on span "[DEMOGRAPHIC_DATA]" at bounding box center [72, 219] width 88 height 10
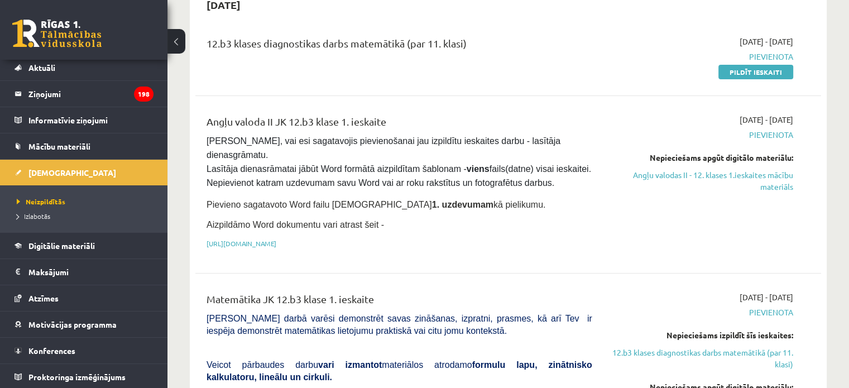
scroll to position [131, 0]
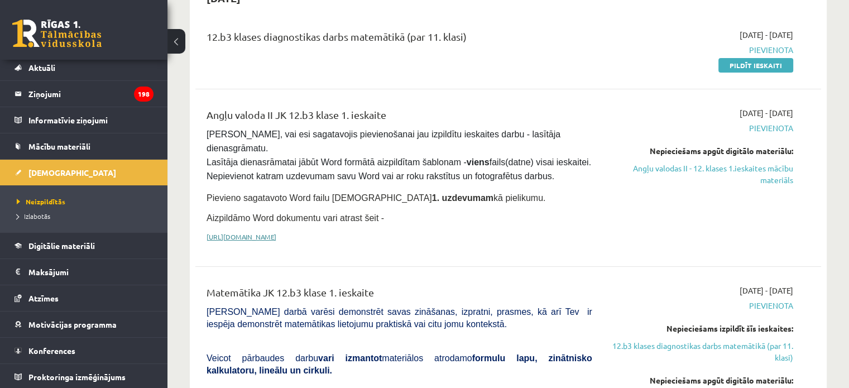
click at [267, 232] on link "[URL][DOMAIN_NAME]" at bounding box center [242, 236] width 70 height 9
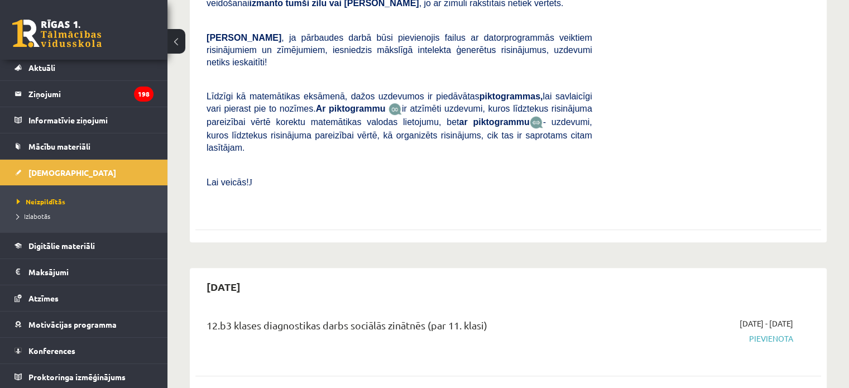
scroll to position [625, 0]
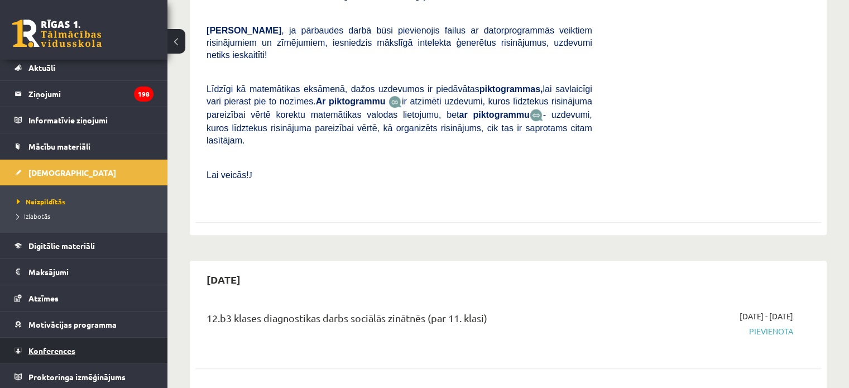
click at [50, 346] on span "Konferences" at bounding box center [51, 351] width 47 height 10
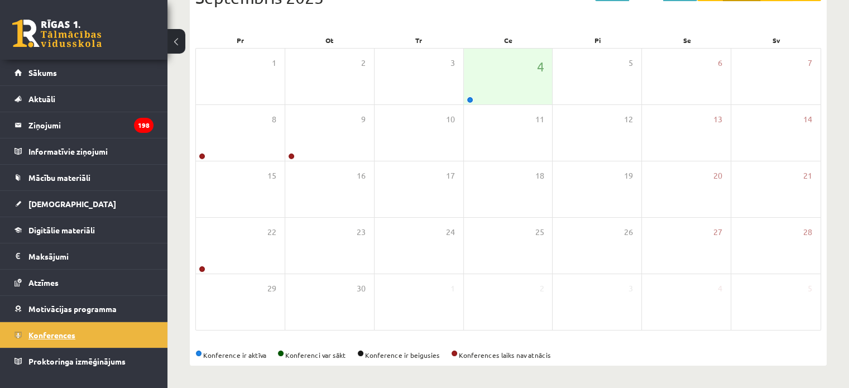
scroll to position [145, 0]
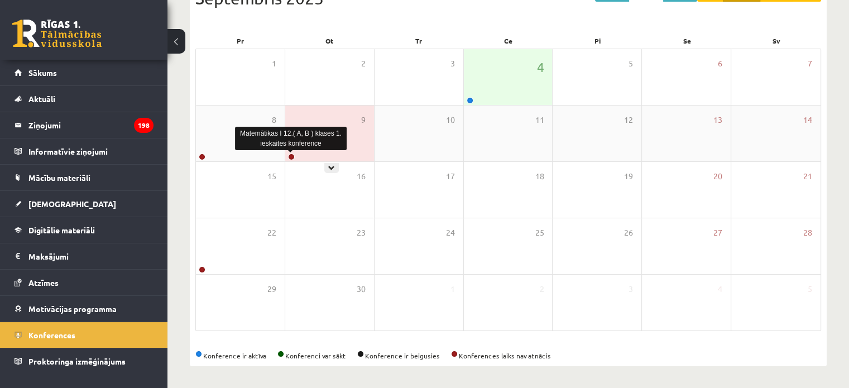
click at [290, 156] on link at bounding box center [291, 157] width 7 height 7
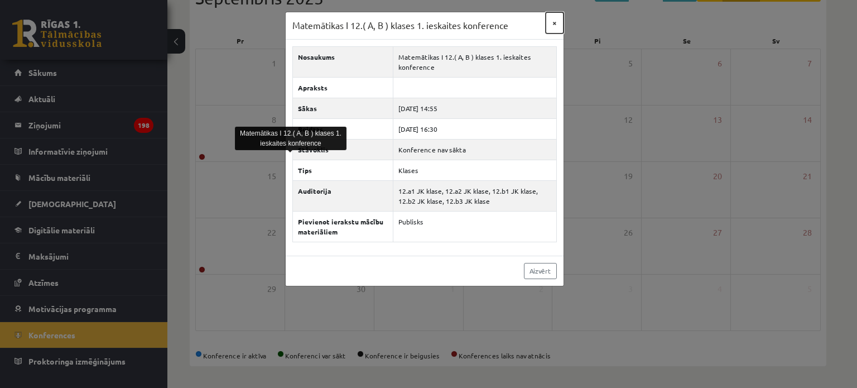
click at [557, 21] on button "×" at bounding box center [555, 22] width 18 height 21
